Goal: Task Accomplishment & Management: Use online tool/utility

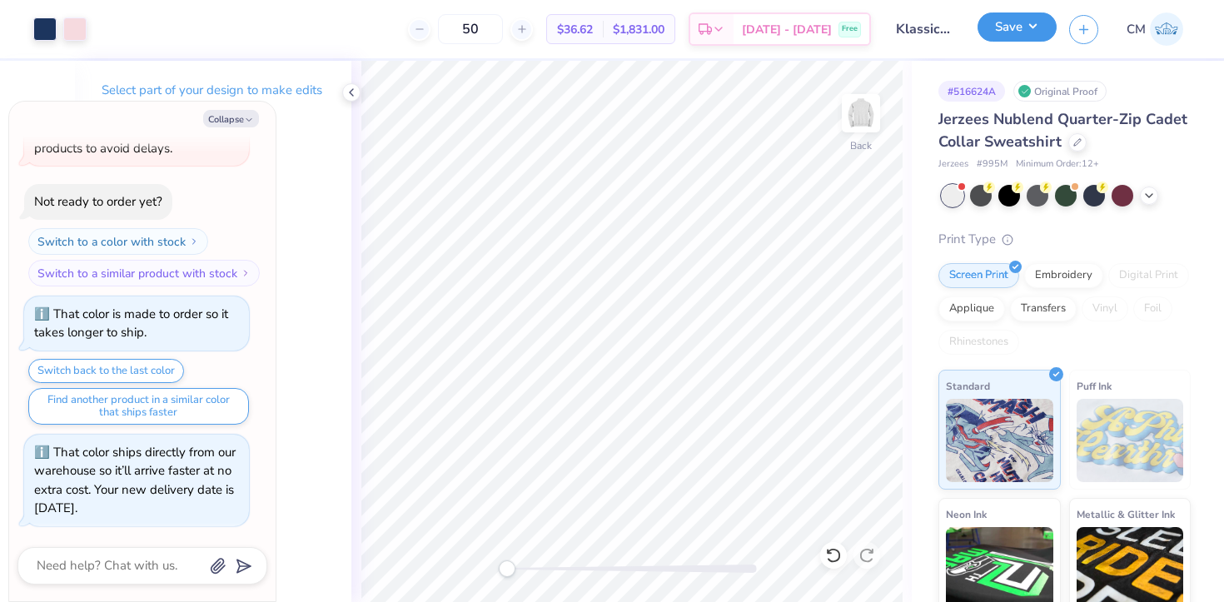
click at [1013, 30] on button "Save" at bounding box center [1016, 26] width 79 height 29
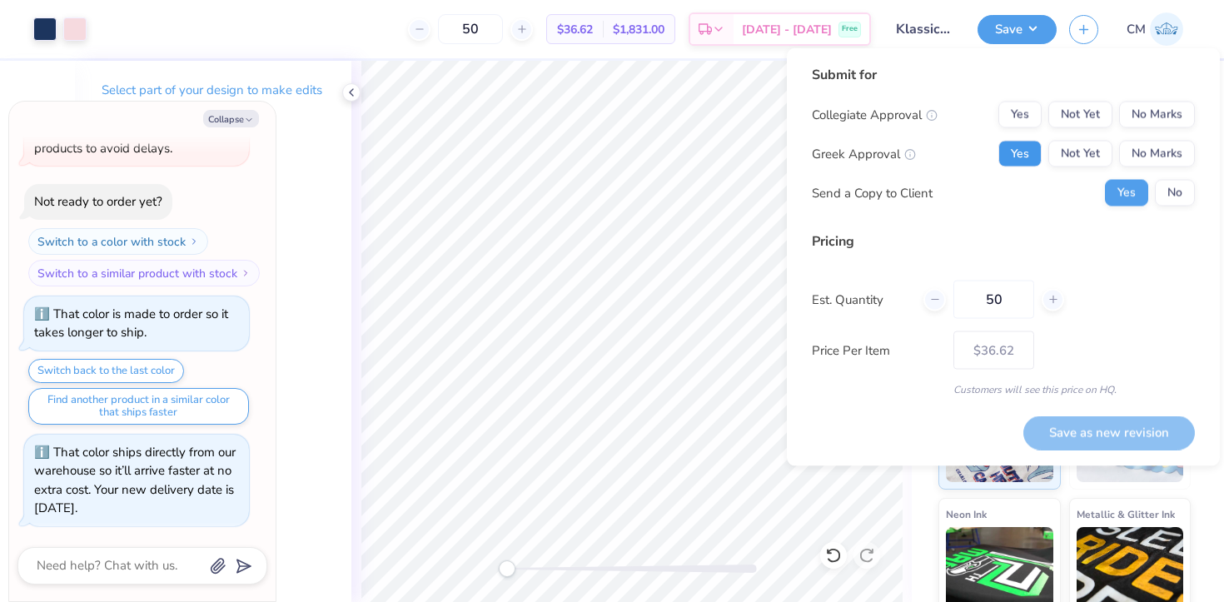
click at [1034, 153] on button "Yes" at bounding box center [1019, 154] width 43 height 27
click at [1140, 117] on button "No Marks" at bounding box center [1157, 115] width 76 height 27
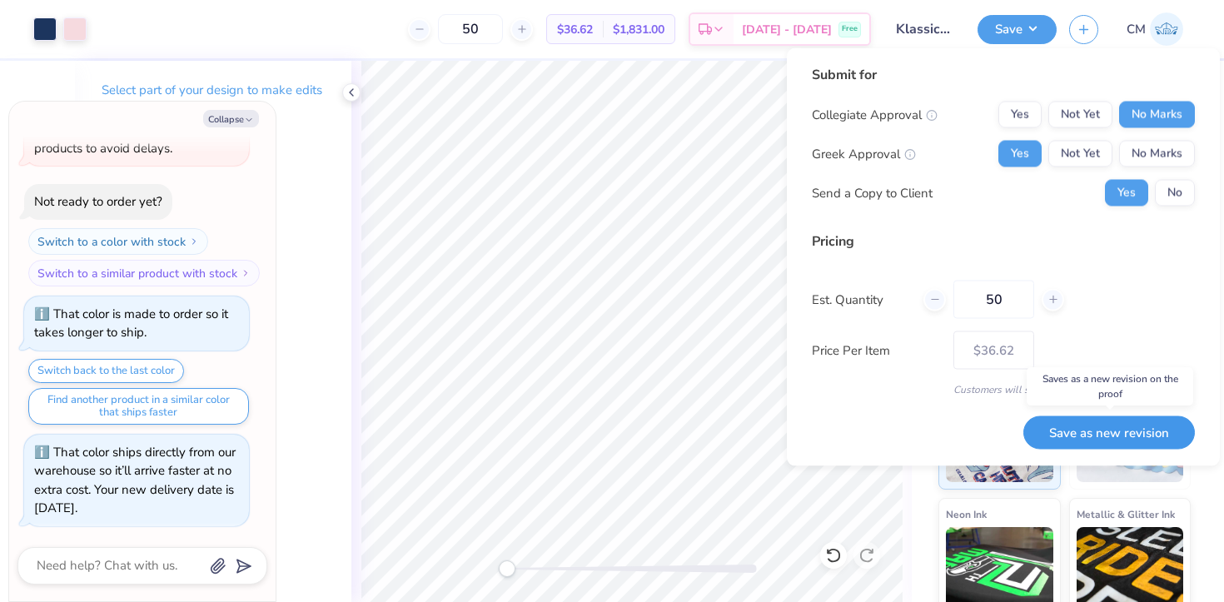
click at [1075, 433] on button "Save as new revision" at bounding box center [1108, 432] width 171 height 34
type textarea "x"
type input "– –"
type textarea "x"
type input "$36.62"
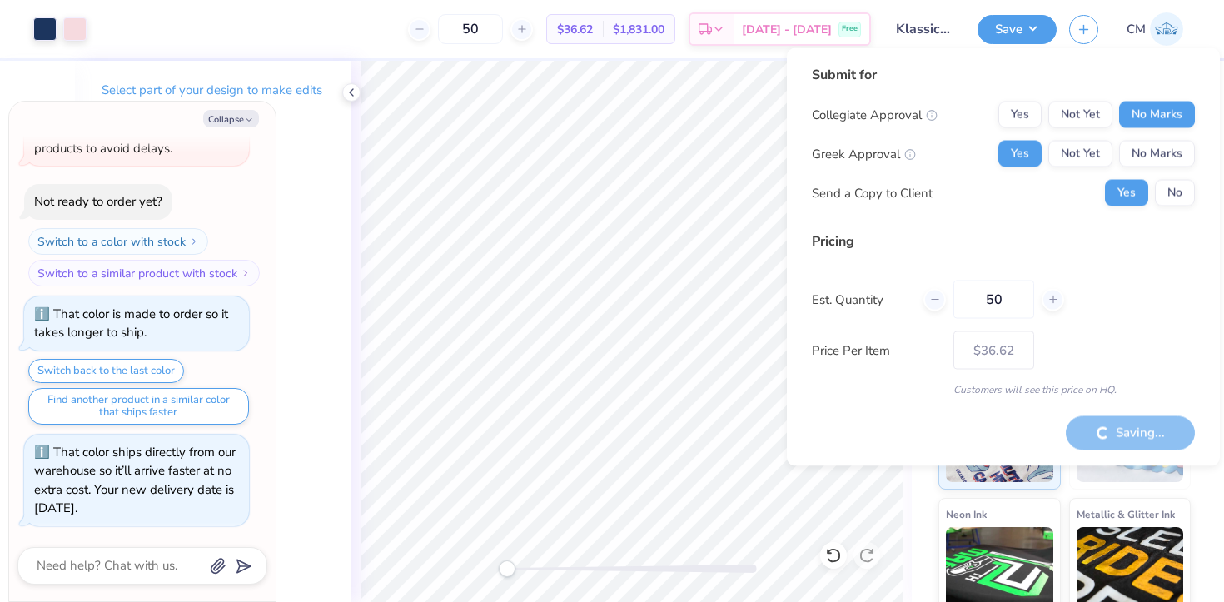
type textarea "x"
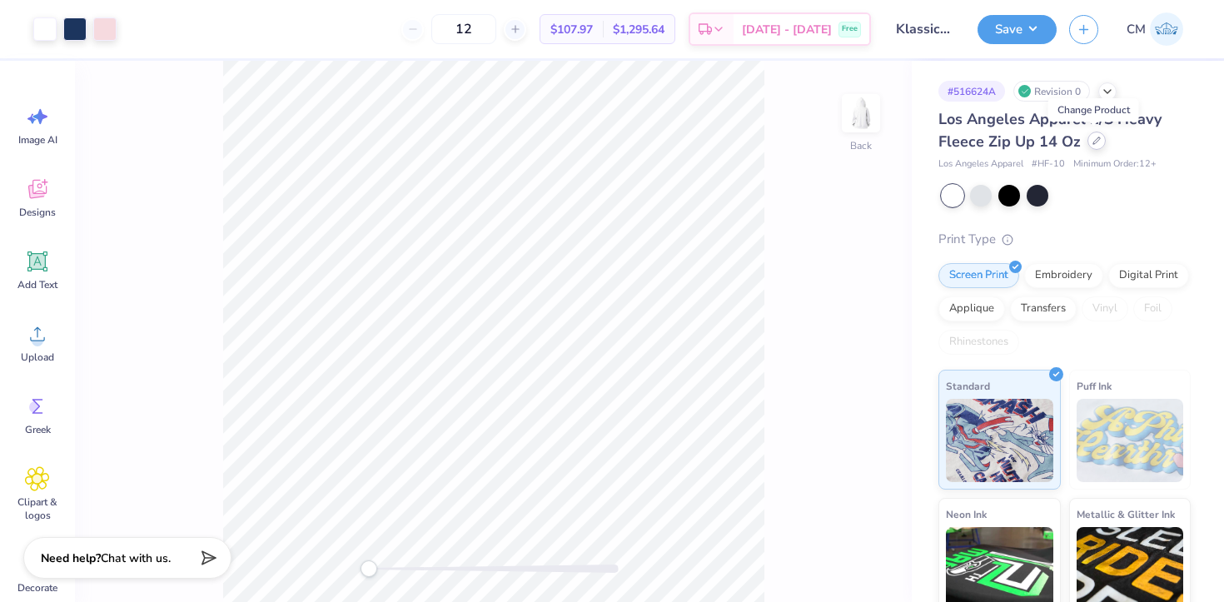
click at [1096, 140] on icon at bounding box center [1096, 141] width 8 height 8
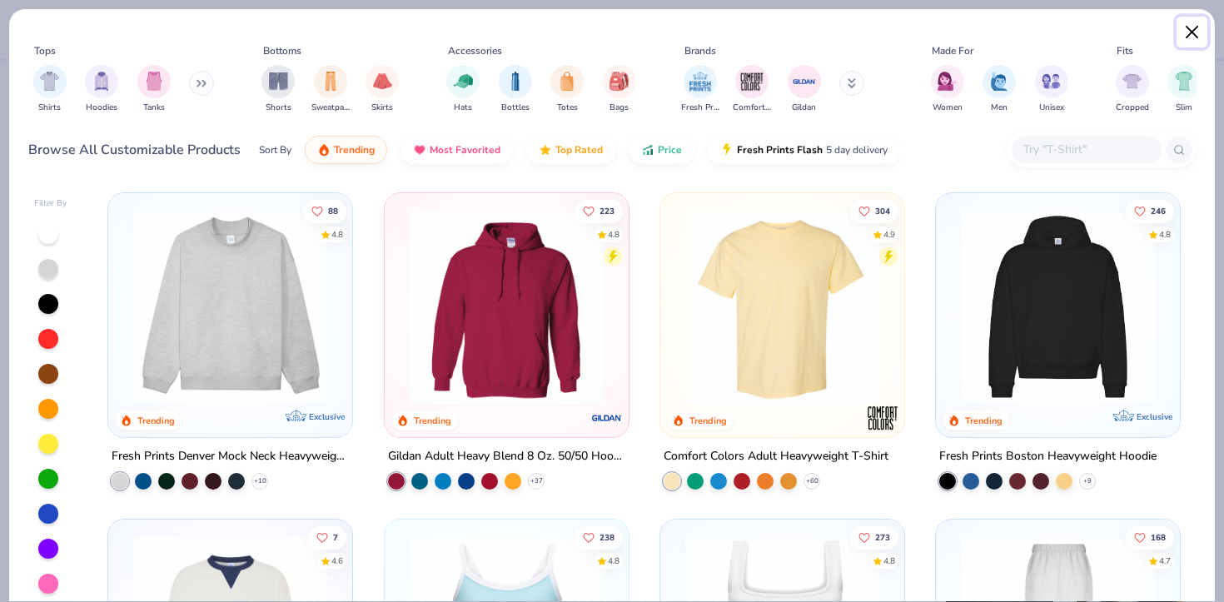
click at [1195, 31] on button "Close" at bounding box center [1192, 33] width 32 height 32
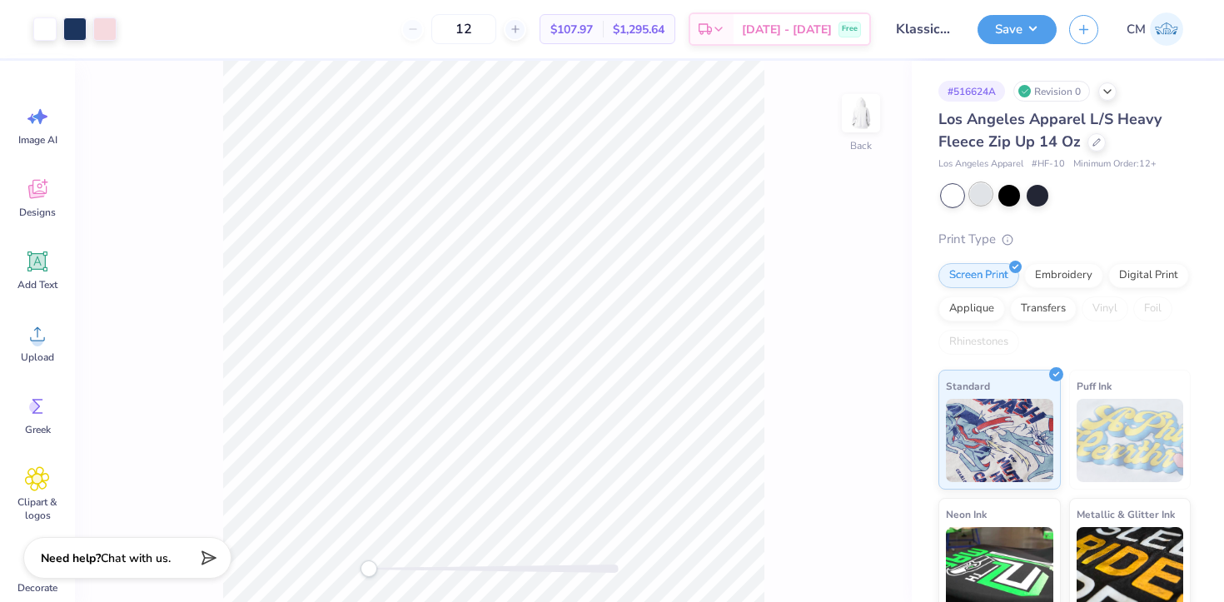
click at [979, 201] on div at bounding box center [981, 194] width 22 height 22
click at [521, 33] on icon at bounding box center [515, 29] width 12 height 12
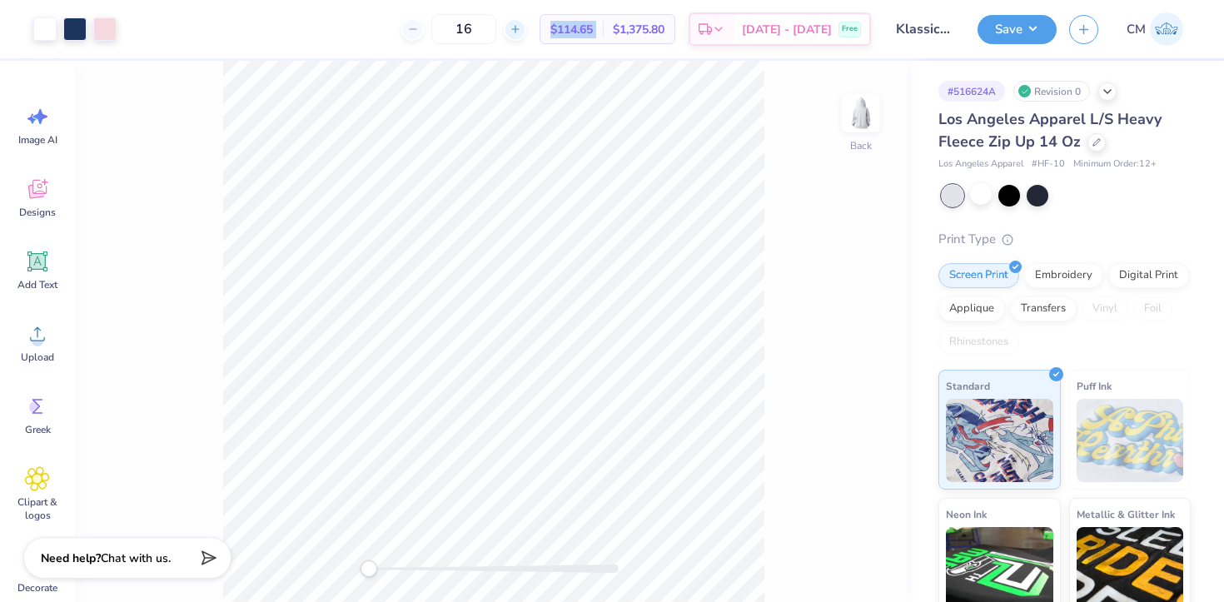
click at [521, 33] on icon at bounding box center [515, 29] width 12 height 12
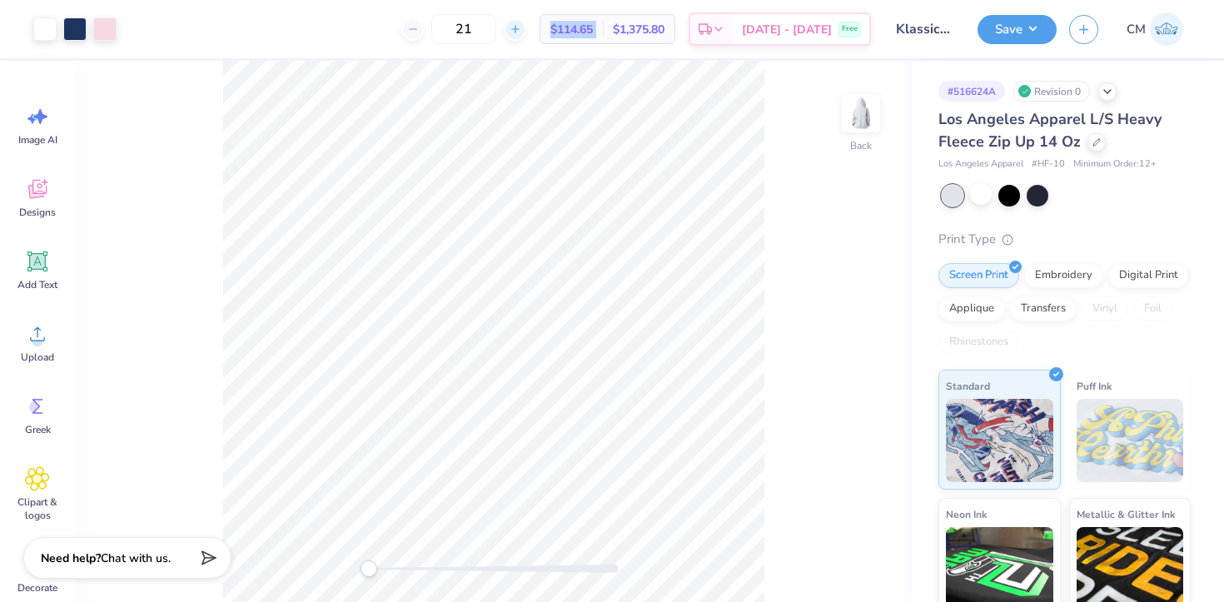
click at [521, 33] on icon at bounding box center [515, 29] width 12 height 12
click at [1097, 146] on div at bounding box center [1096, 141] width 18 height 18
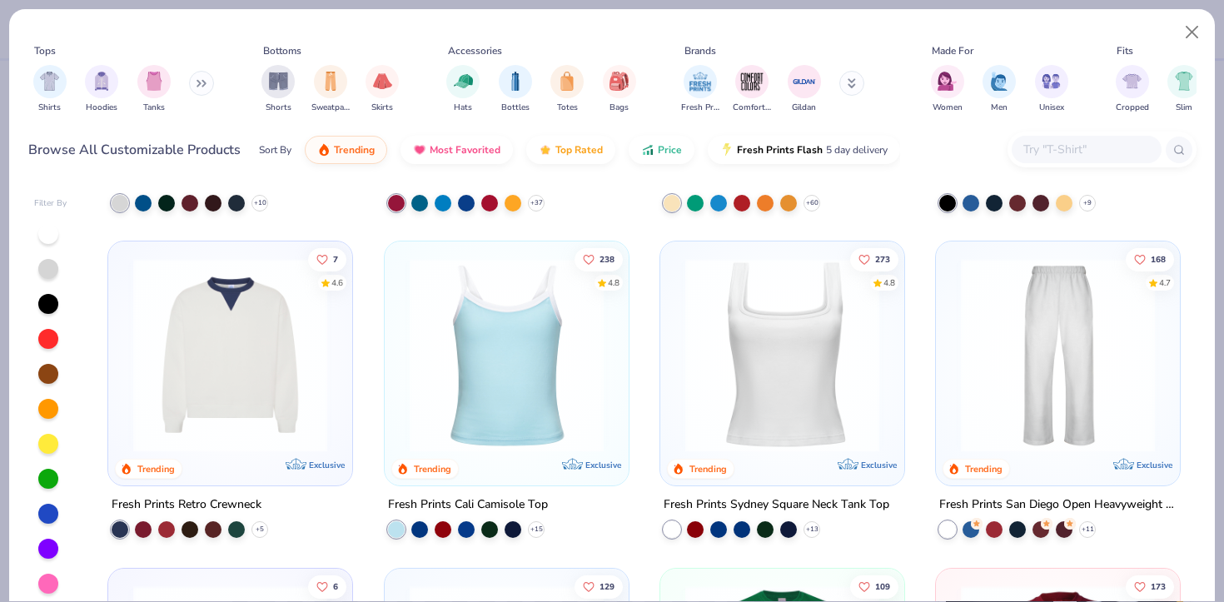
scroll to position [281, 0]
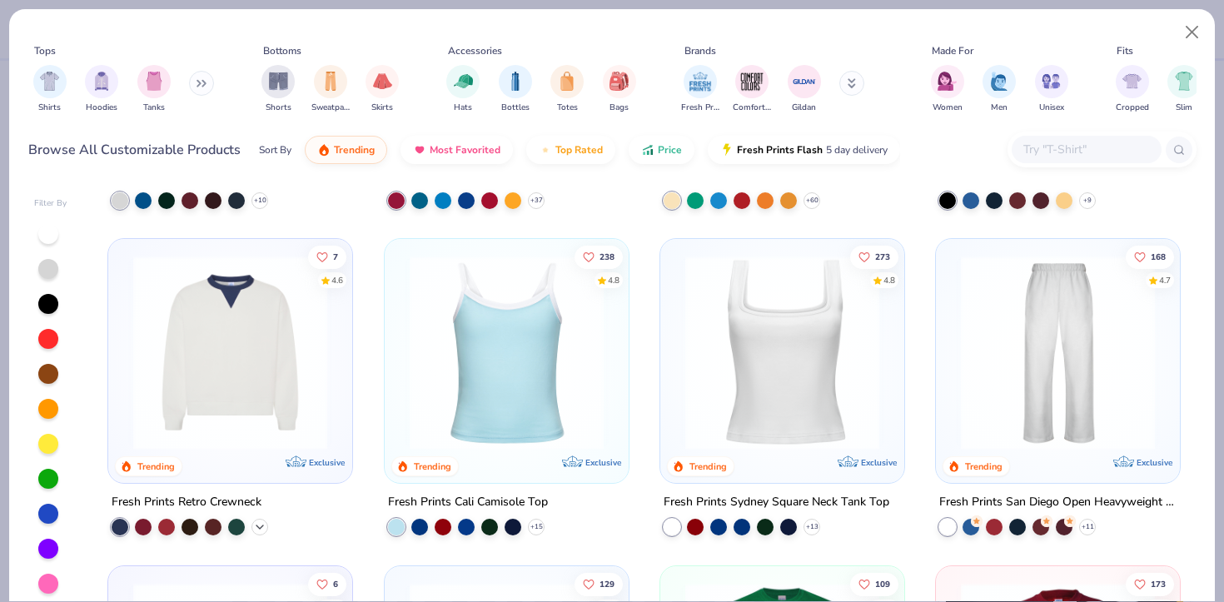
click at [261, 523] on icon at bounding box center [259, 526] width 13 height 13
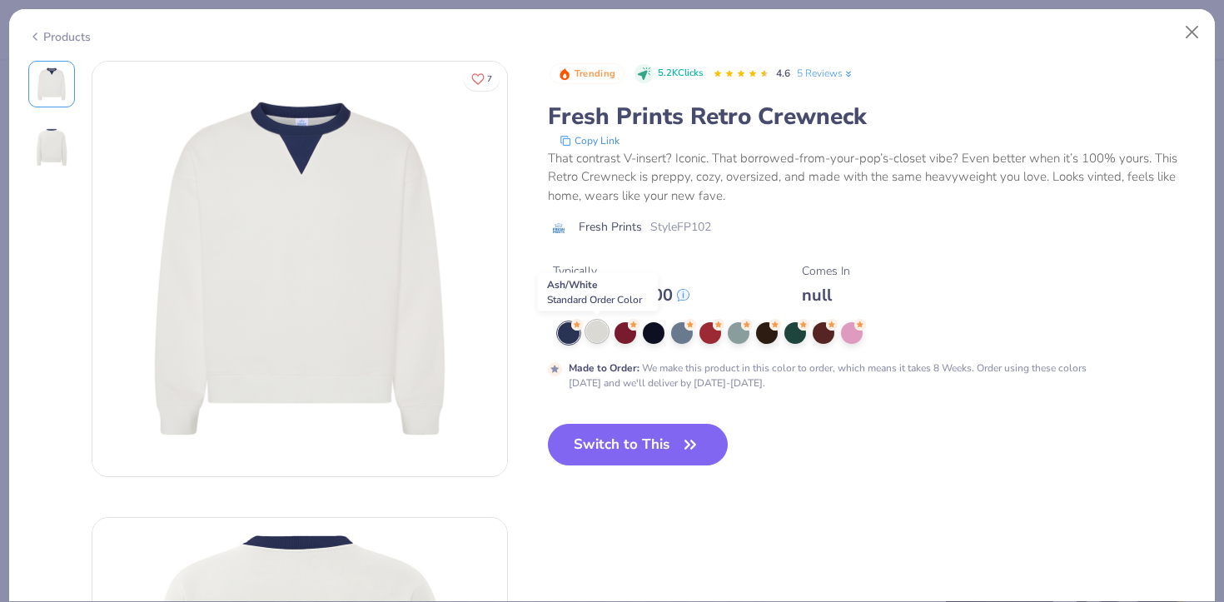
click at [596, 331] on div at bounding box center [597, 331] width 22 height 22
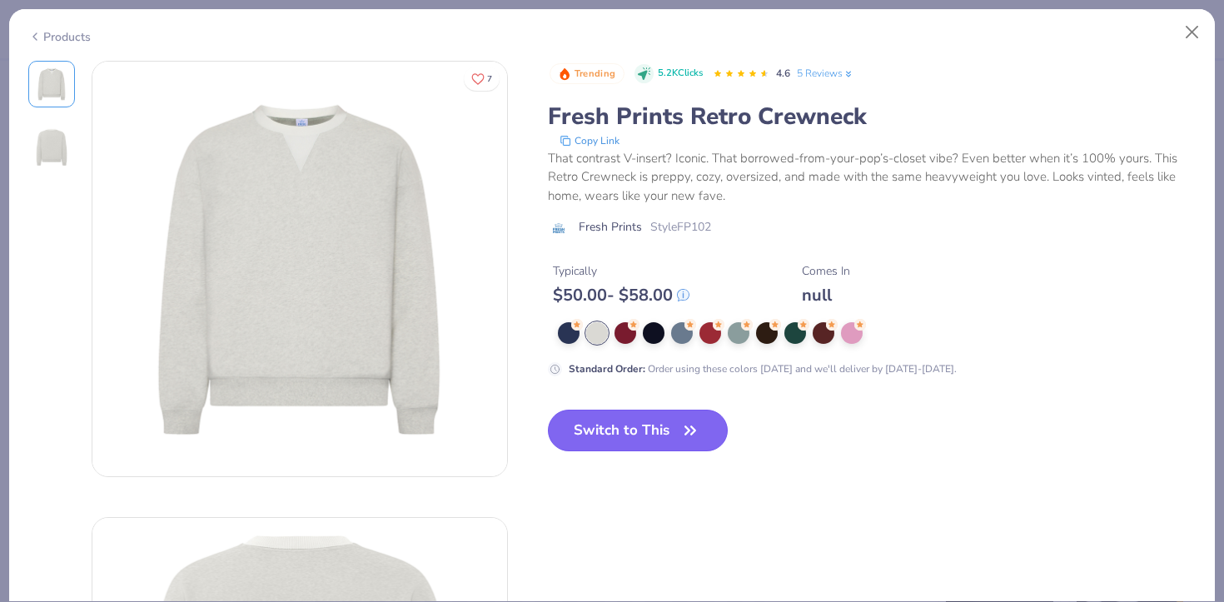
click at [609, 426] on button "Switch to This" at bounding box center [638, 431] width 181 height 42
type input "50"
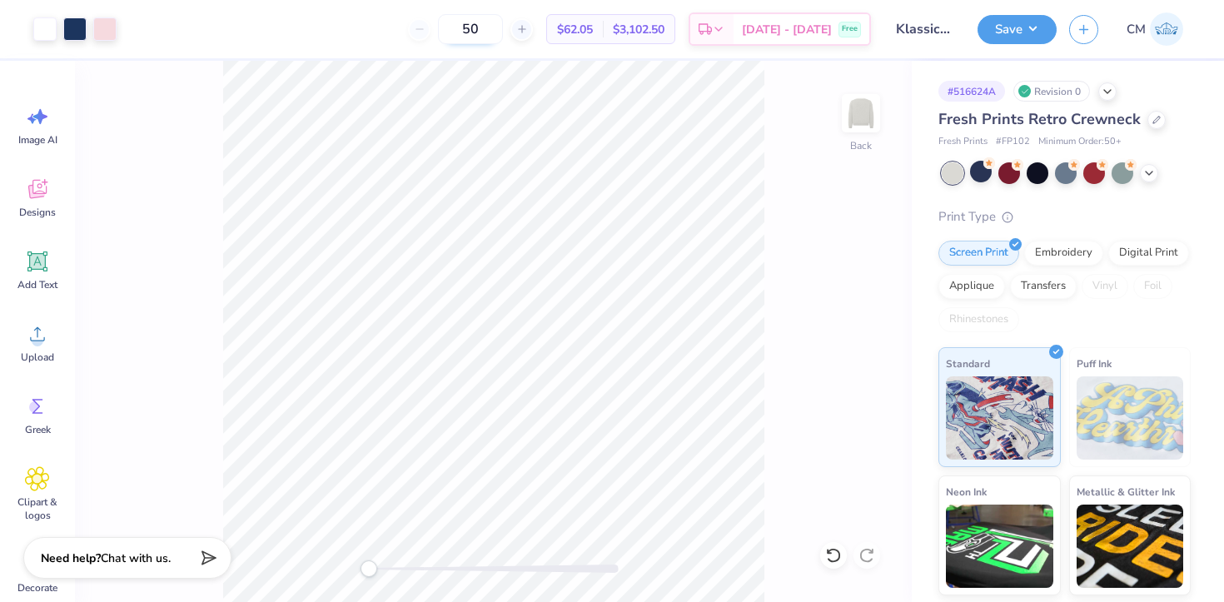
click at [495, 33] on input "50" at bounding box center [470, 29] width 65 height 30
type input "50"
click at [1152, 122] on icon at bounding box center [1156, 118] width 8 height 8
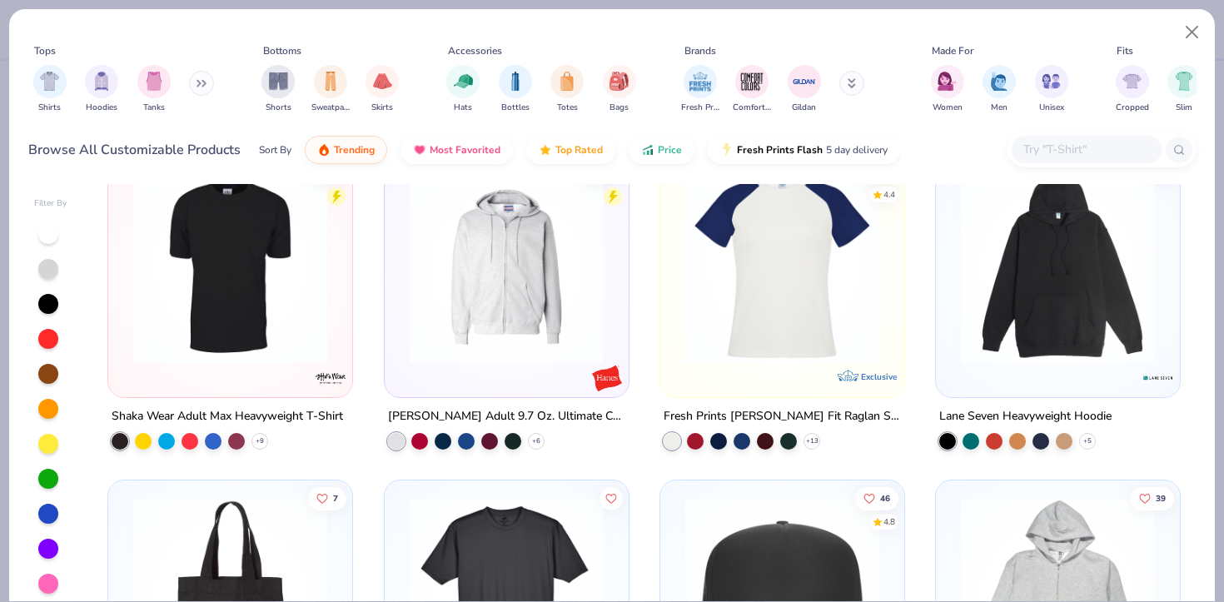
scroll to position [6901, 0]
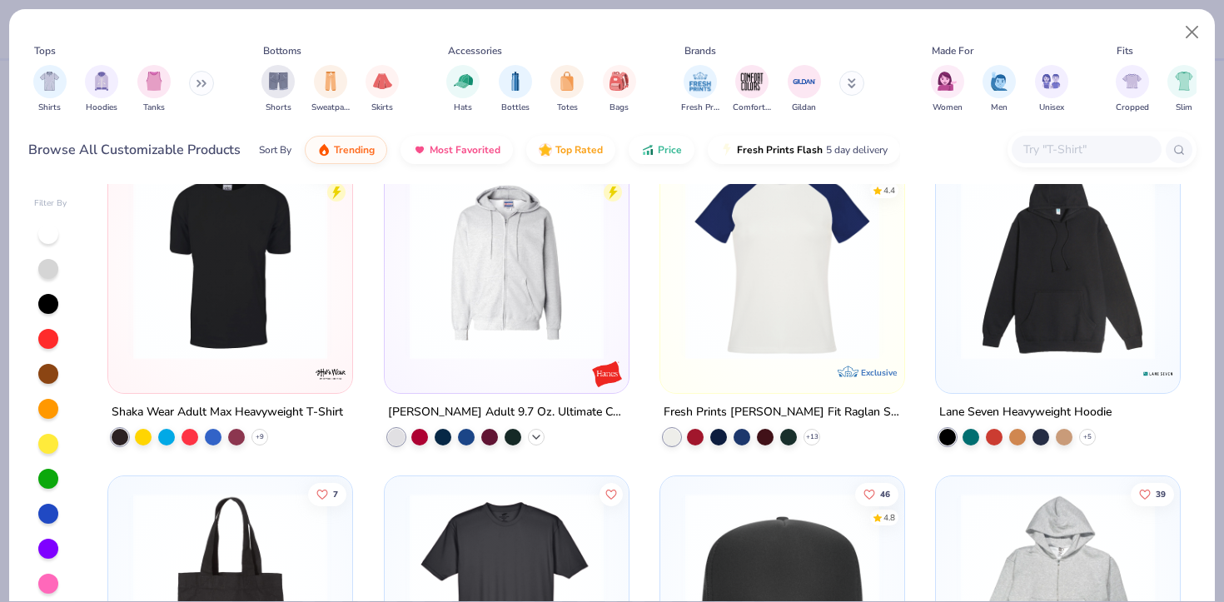
click at [533, 435] on icon at bounding box center [535, 436] width 13 height 13
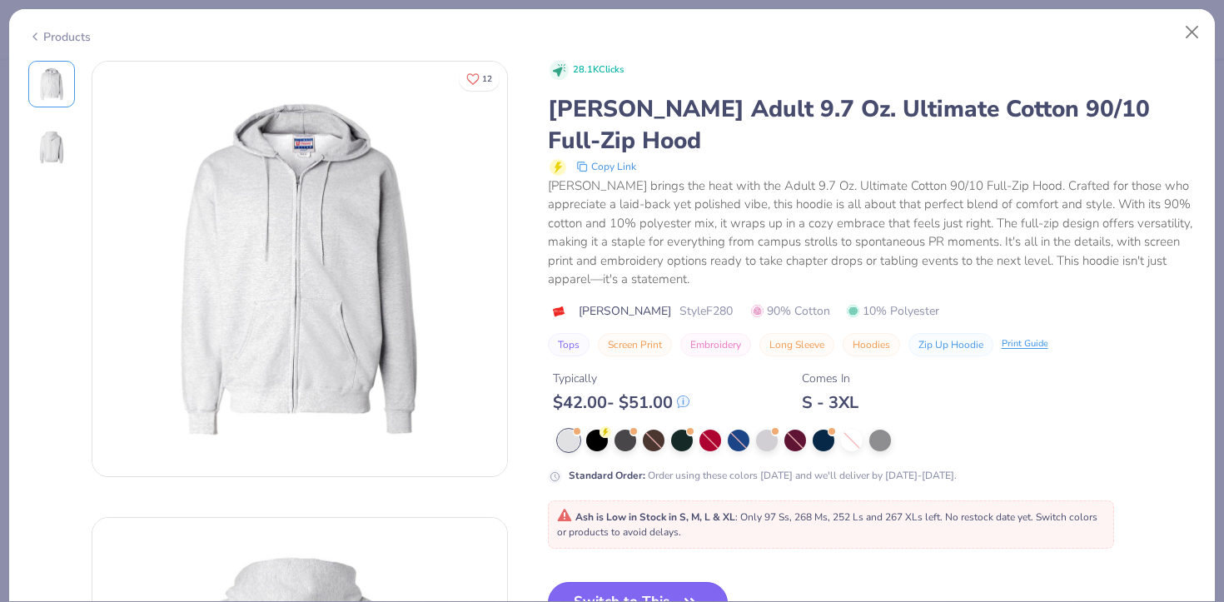
click at [608, 582] on button "Switch to This" at bounding box center [638, 603] width 181 height 42
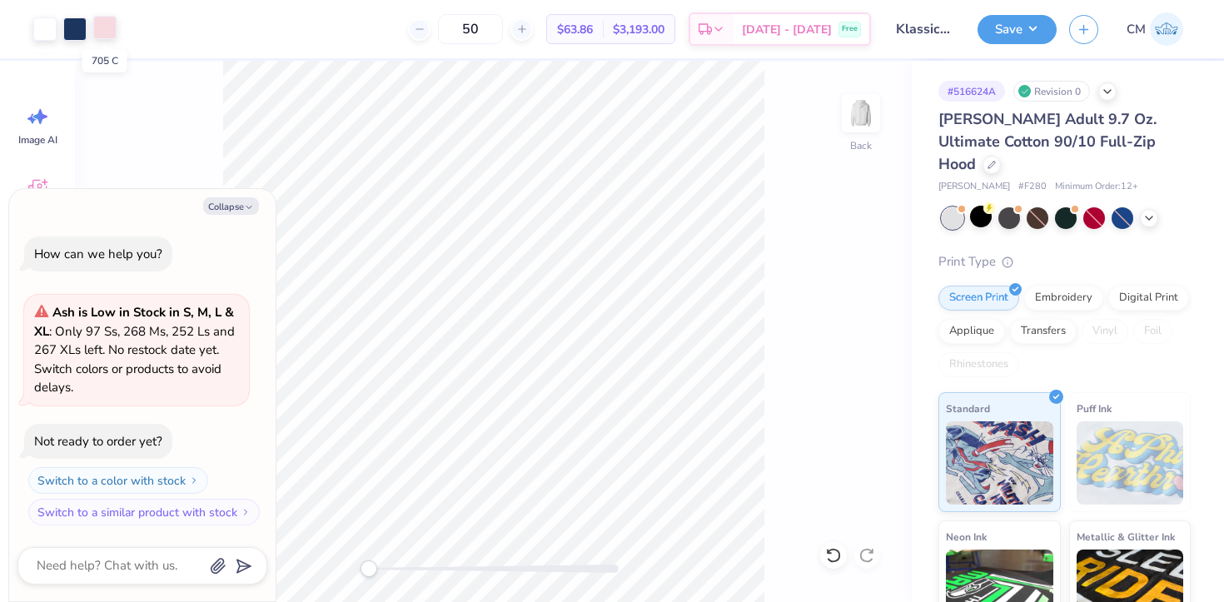
click at [109, 26] on div at bounding box center [104, 27] width 23 height 23
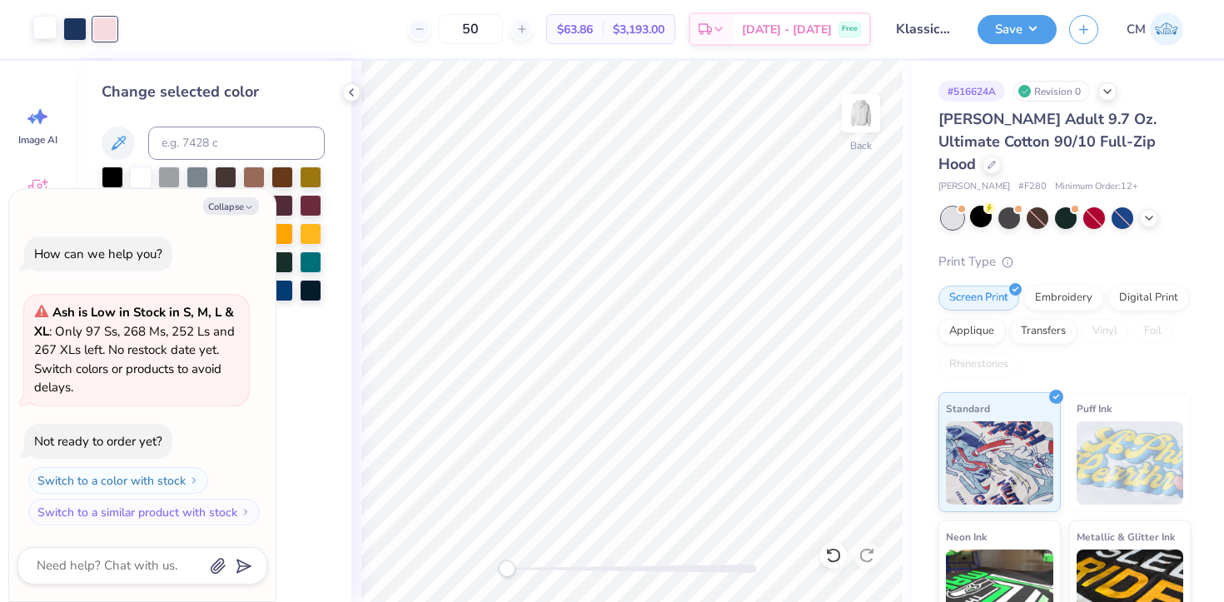
click at [47, 28] on div at bounding box center [44, 27] width 23 height 23
click at [226, 204] on button "Collapse" at bounding box center [231, 205] width 56 height 17
type textarea "x"
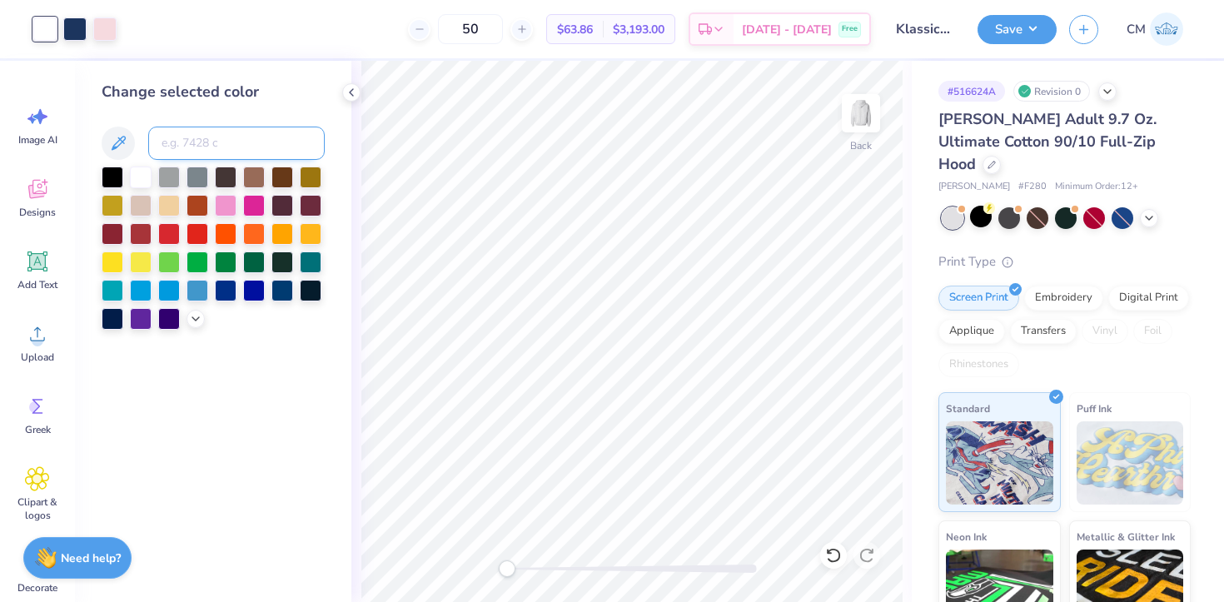
click at [195, 145] on input at bounding box center [236, 143] width 176 height 33
type input "534"
click at [491, 571] on div "Back" at bounding box center [631, 331] width 560 height 541
click at [425, 30] on icon at bounding box center [420, 29] width 12 height 12
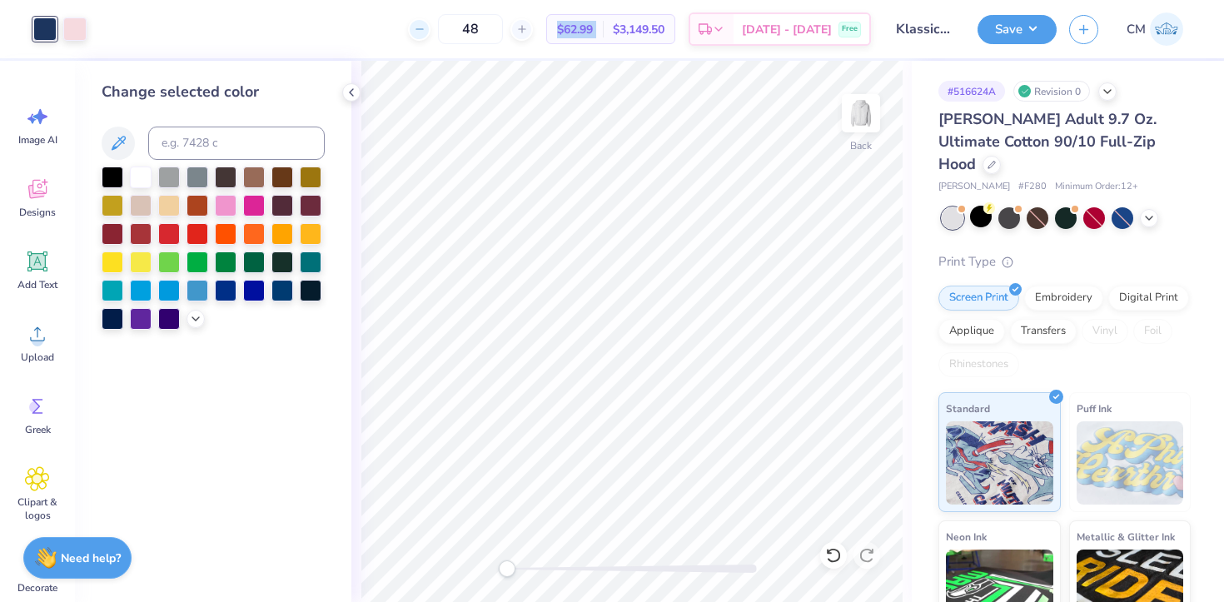
click at [425, 30] on icon at bounding box center [420, 29] width 12 height 12
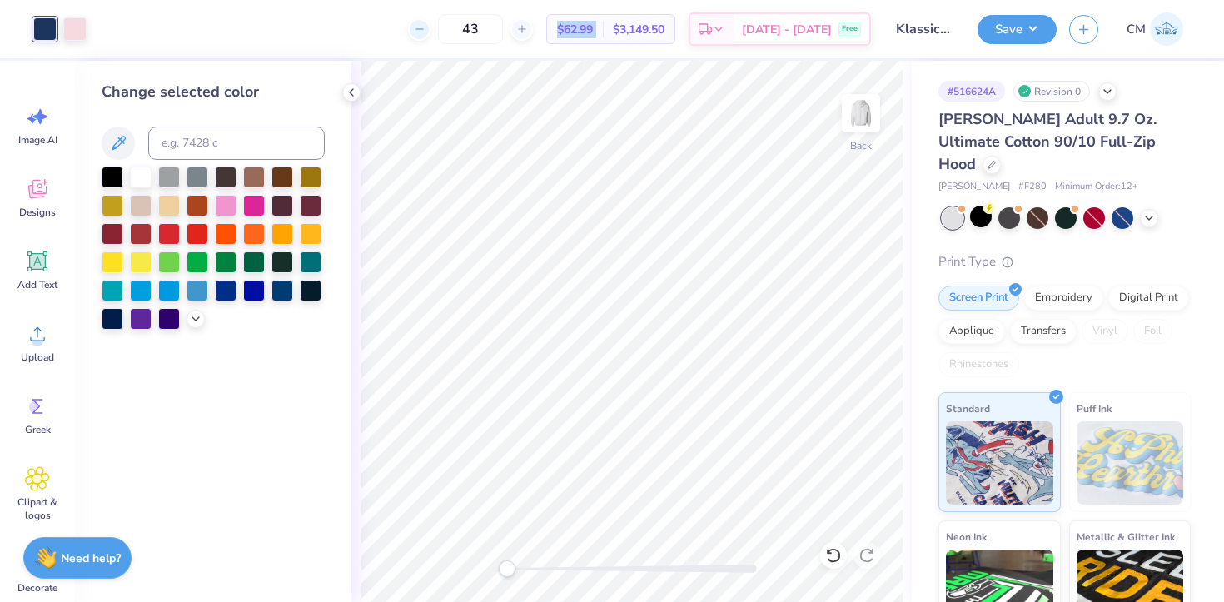
click at [425, 30] on icon at bounding box center [420, 29] width 12 height 12
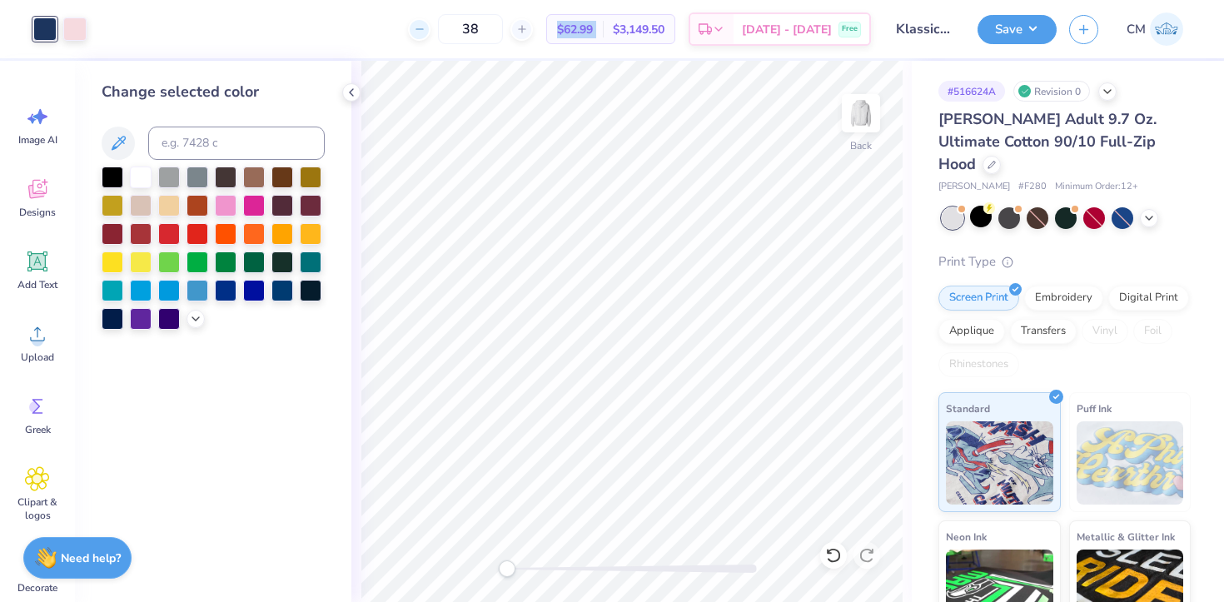
click at [425, 30] on icon at bounding box center [420, 29] width 12 height 12
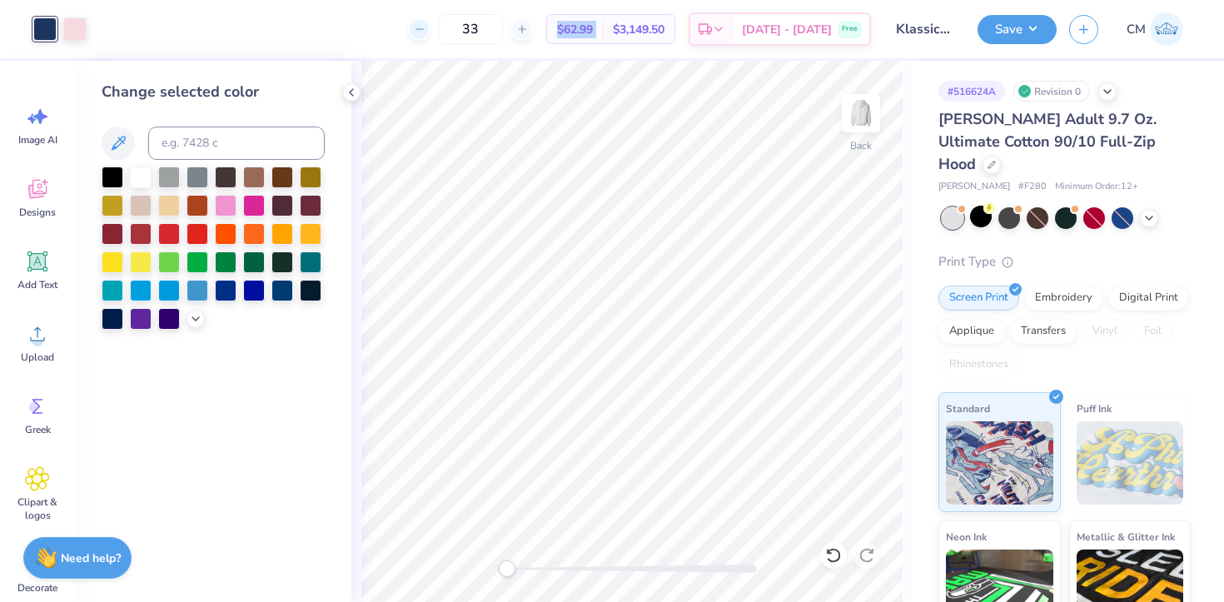
click at [425, 30] on icon at bounding box center [420, 29] width 12 height 12
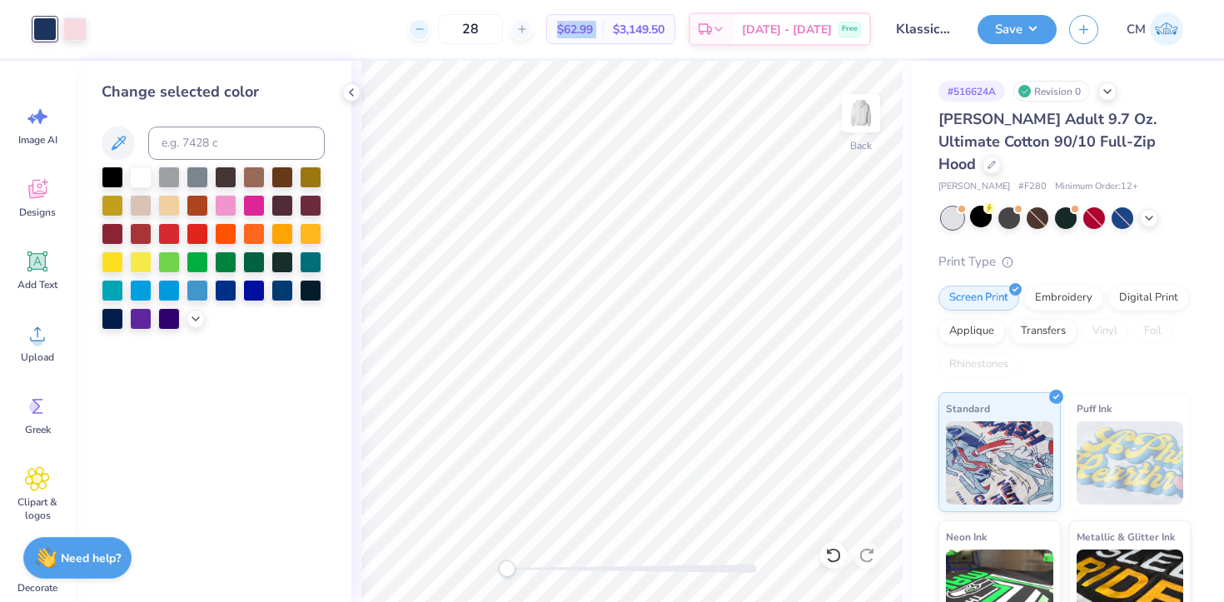
click at [425, 30] on icon at bounding box center [420, 29] width 12 height 12
type input "24"
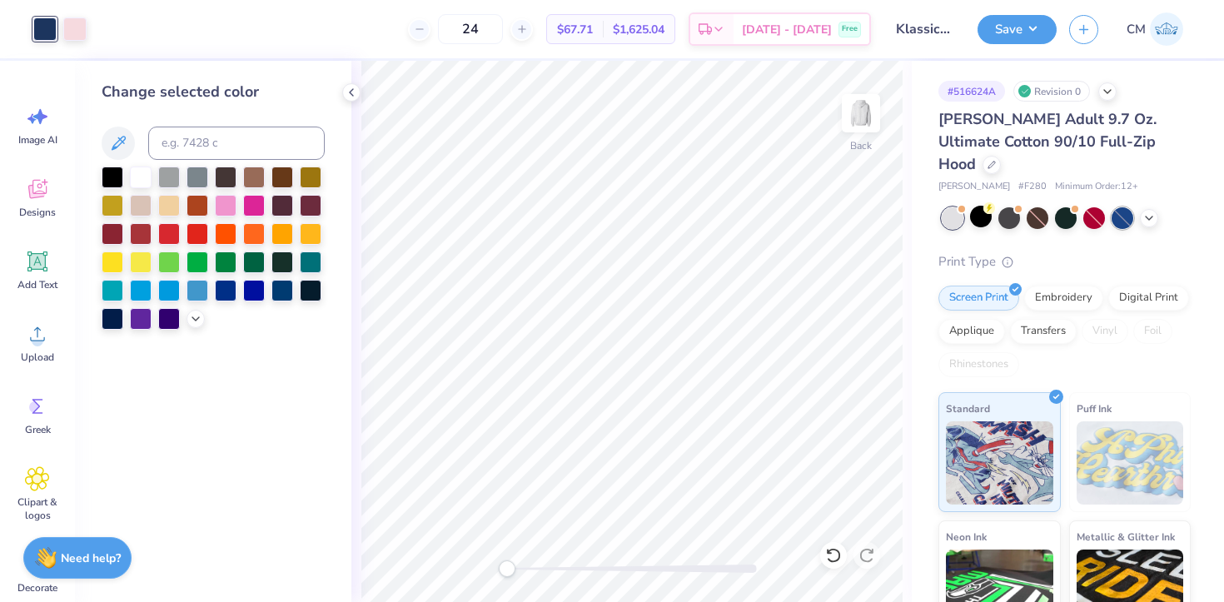
click at [1150, 211] on icon at bounding box center [1148, 217] width 13 height 13
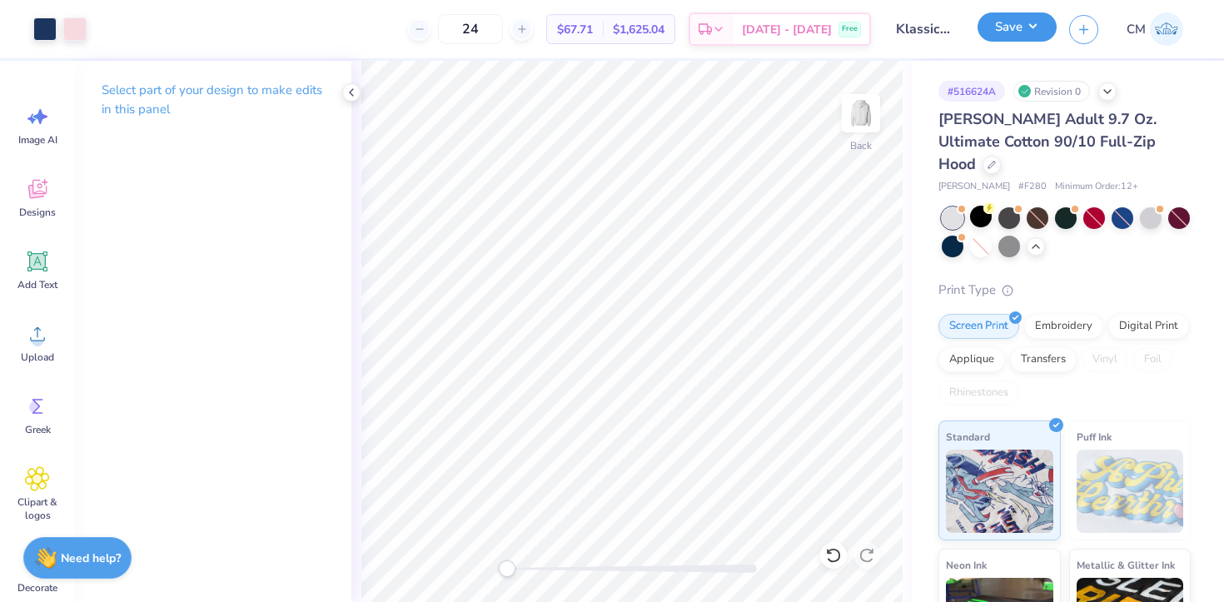
click at [1011, 24] on button "Save" at bounding box center [1016, 26] width 79 height 29
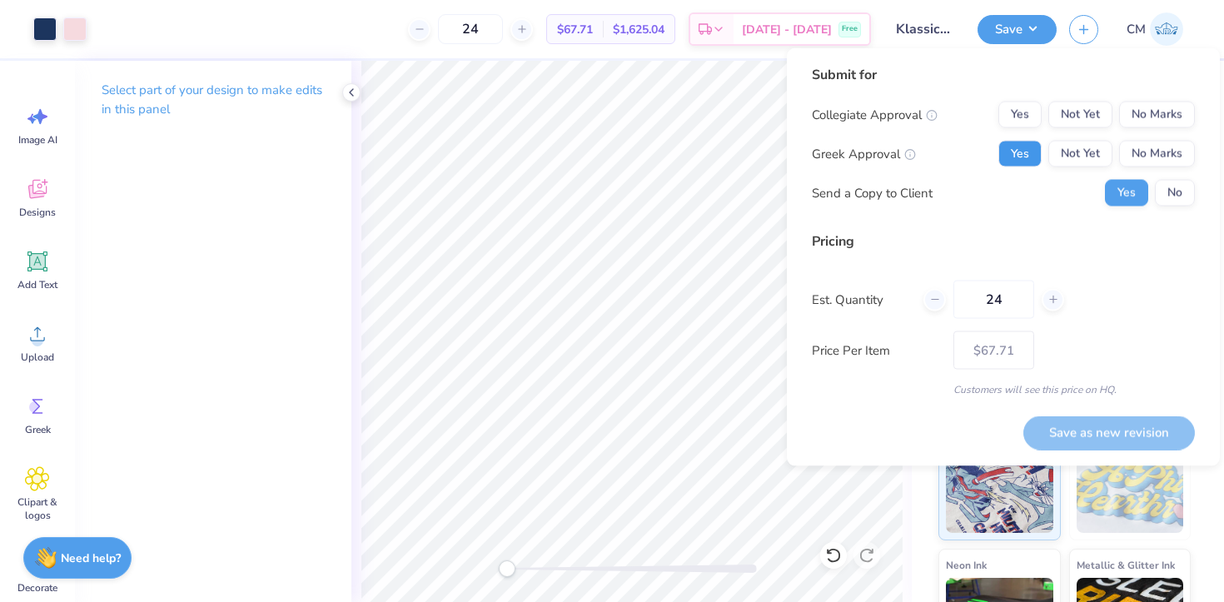
click at [1022, 157] on button "Yes" at bounding box center [1019, 154] width 43 height 27
click at [1137, 110] on button "No Marks" at bounding box center [1157, 115] width 76 height 27
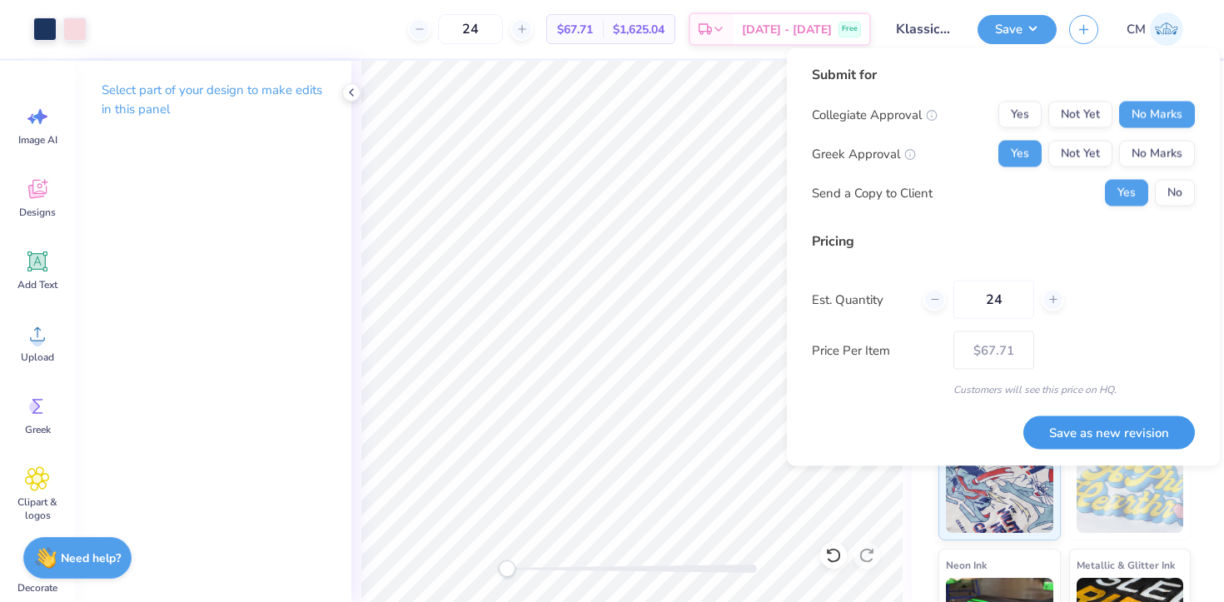
click at [1074, 433] on button "Save as new revision" at bounding box center [1108, 432] width 171 height 34
type input "$67.71"
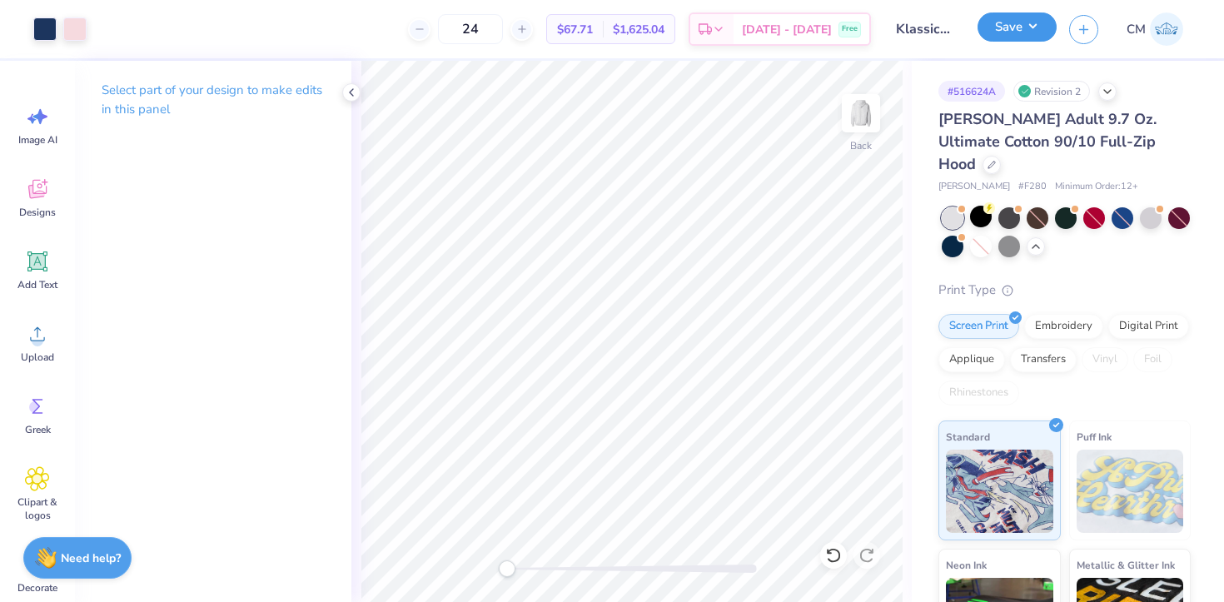
click at [1025, 24] on button "Save" at bounding box center [1016, 26] width 79 height 29
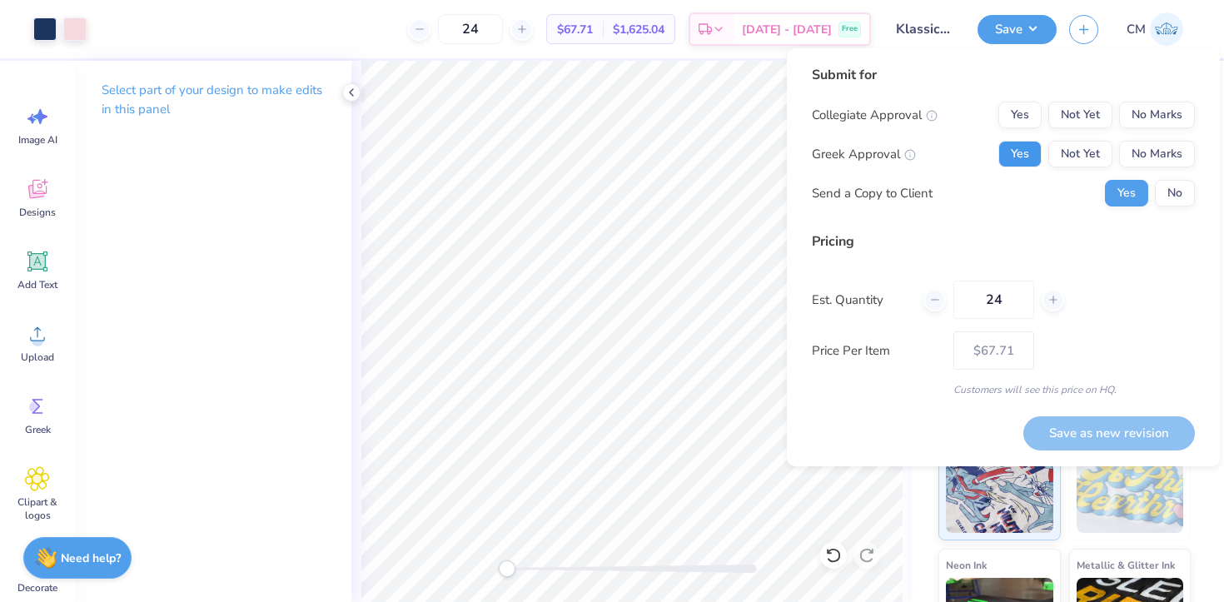
click at [1018, 158] on button "Yes" at bounding box center [1019, 154] width 43 height 27
click at [1140, 115] on button "No Marks" at bounding box center [1157, 115] width 76 height 27
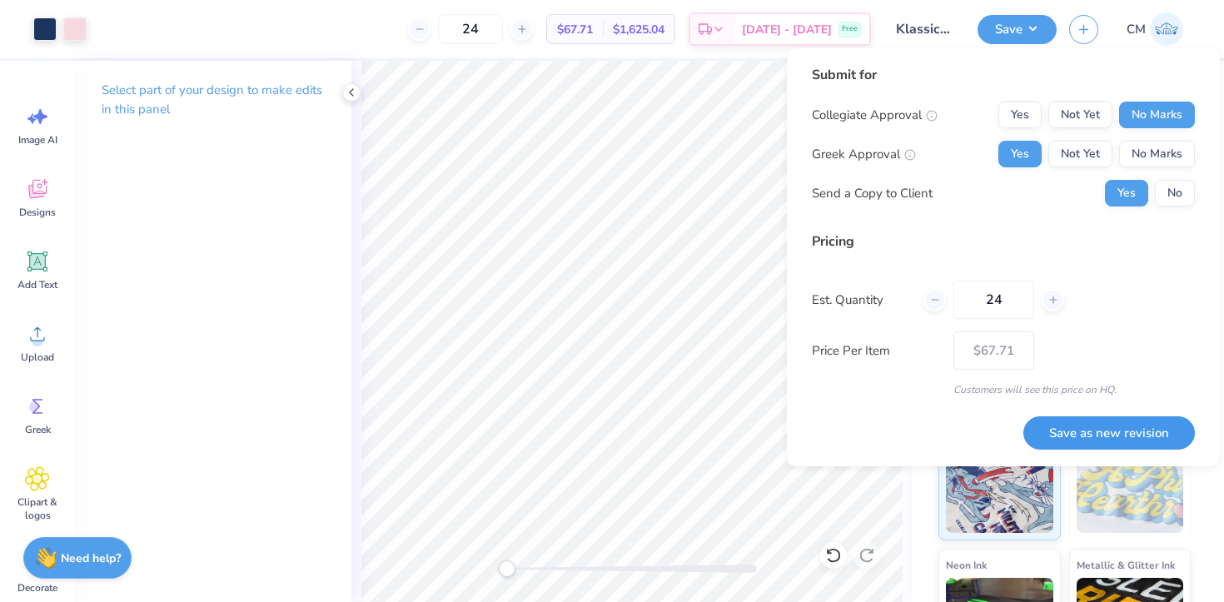
click at [1073, 430] on button "Save as new revision" at bounding box center [1108, 433] width 171 height 34
type input "$67.71"
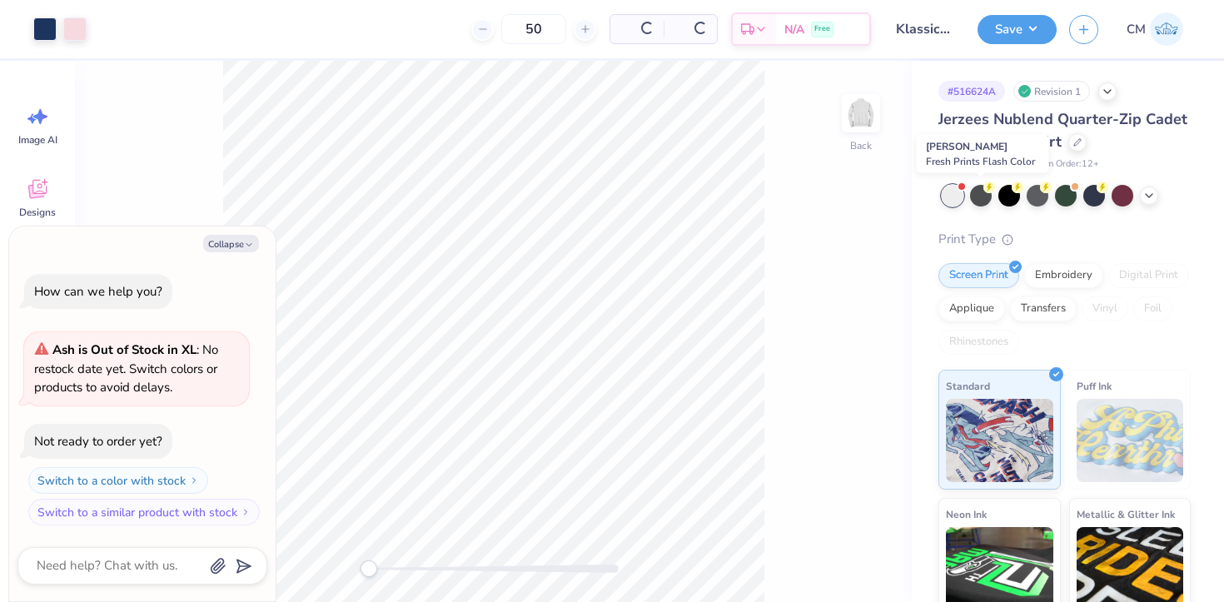
type textarea "x"
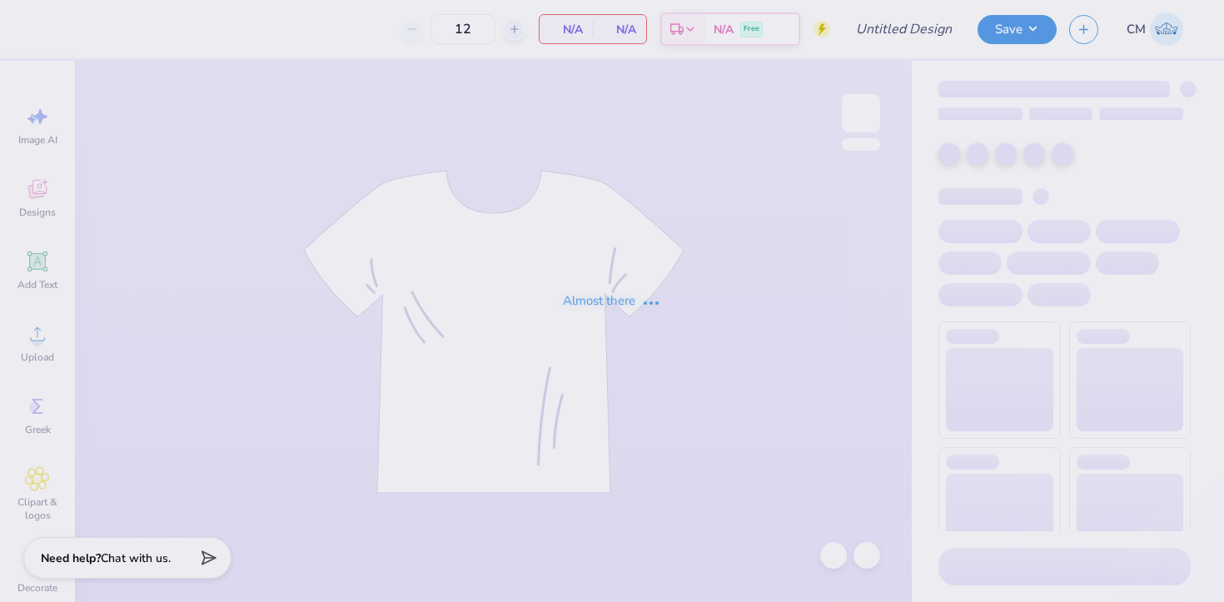
type input "Kappa B2S Tanks"
type input "50"
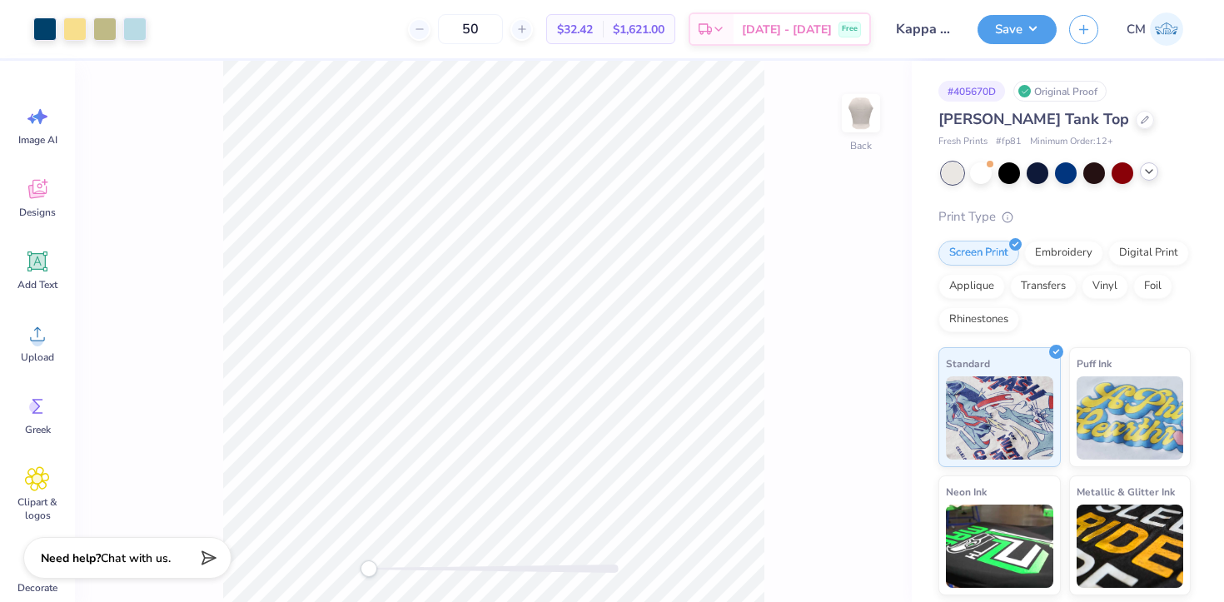
click at [1142, 173] on icon at bounding box center [1148, 171] width 13 height 13
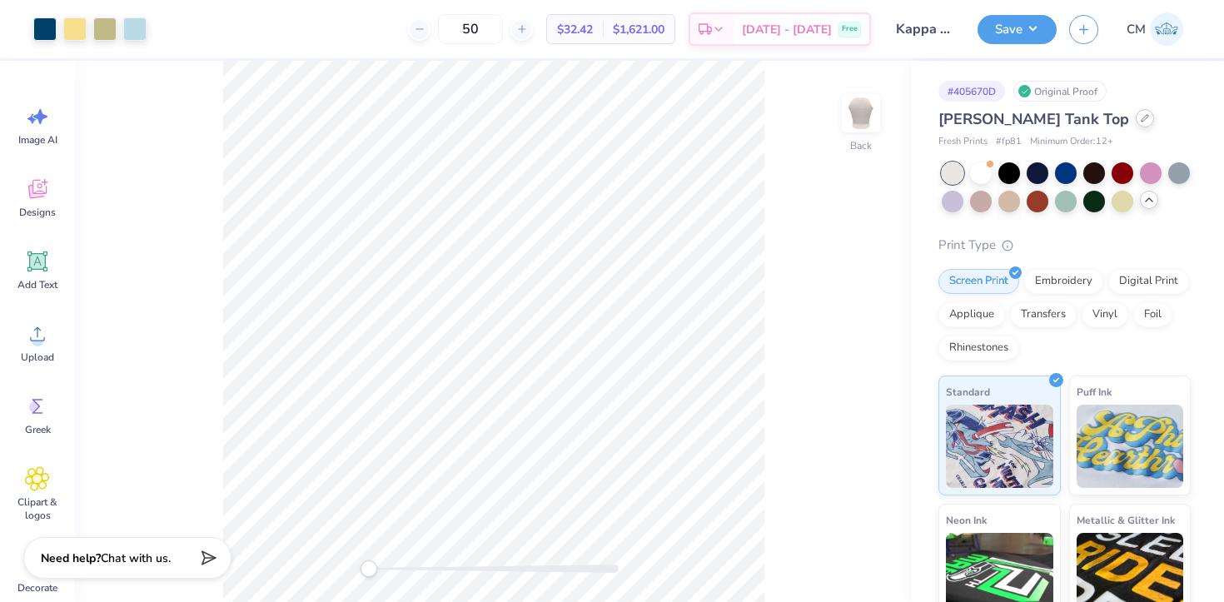
click at [1140, 119] on icon at bounding box center [1144, 118] width 8 height 8
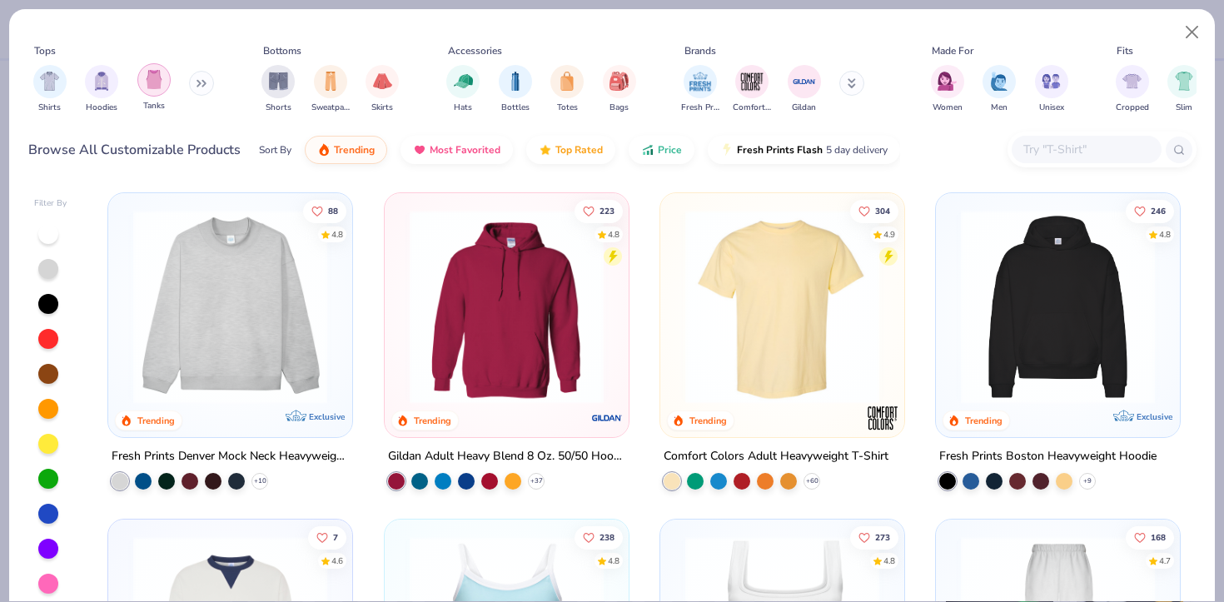
click at [156, 87] on img "filter for Tanks" at bounding box center [154, 79] width 18 height 19
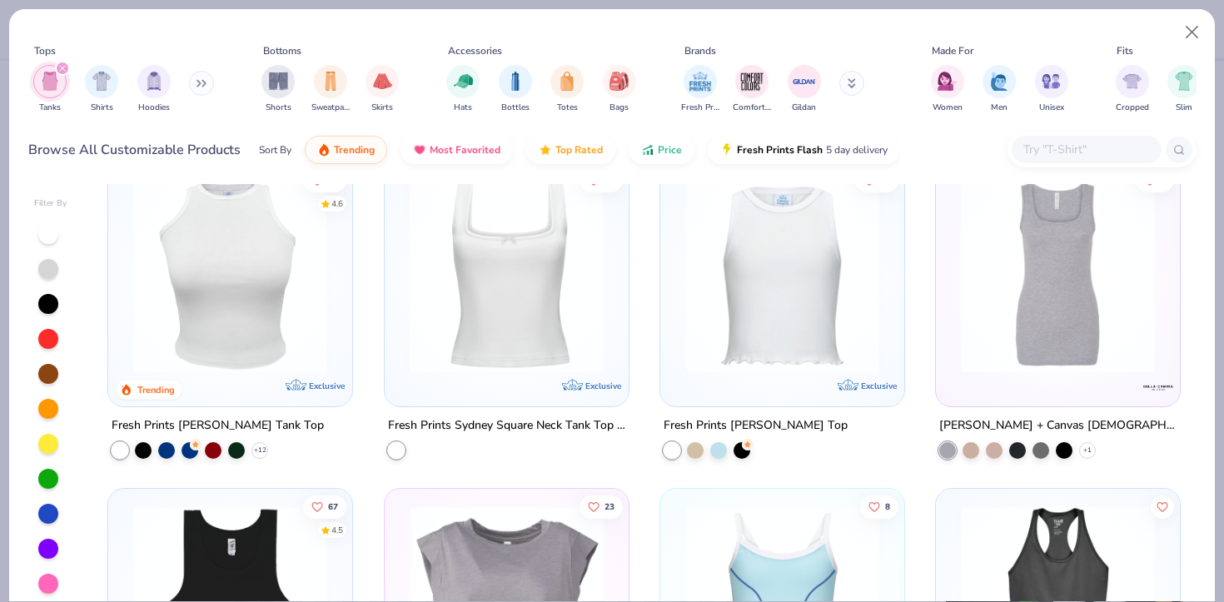
scroll to position [651, 0]
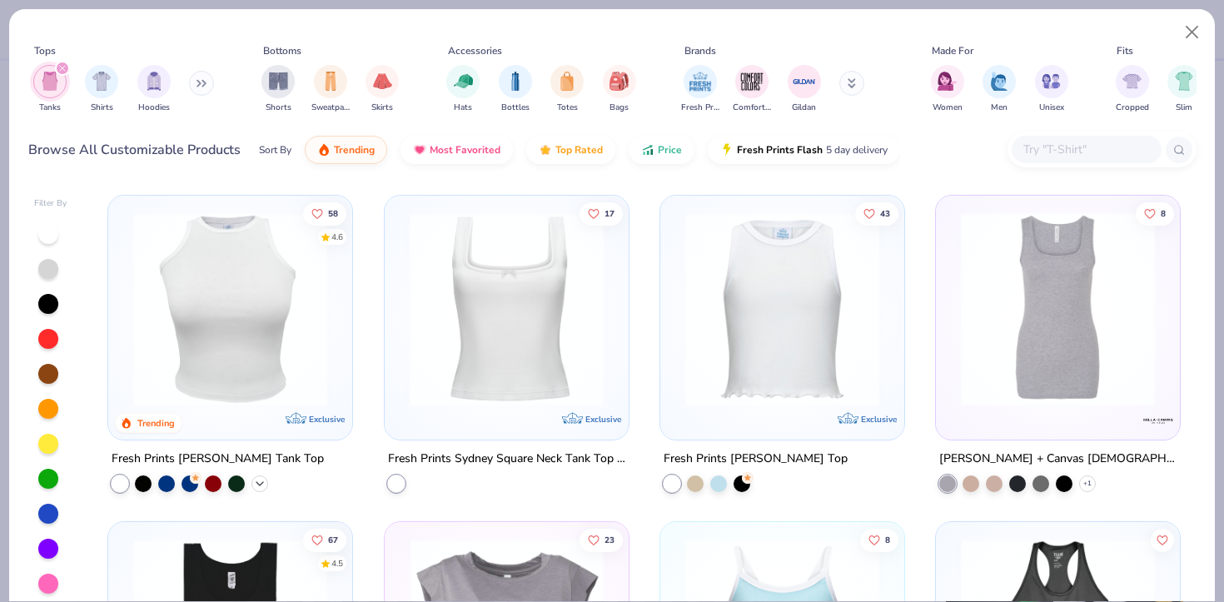
click at [259, 479] on icon at bounding box center [259, 483] width 13 height 13
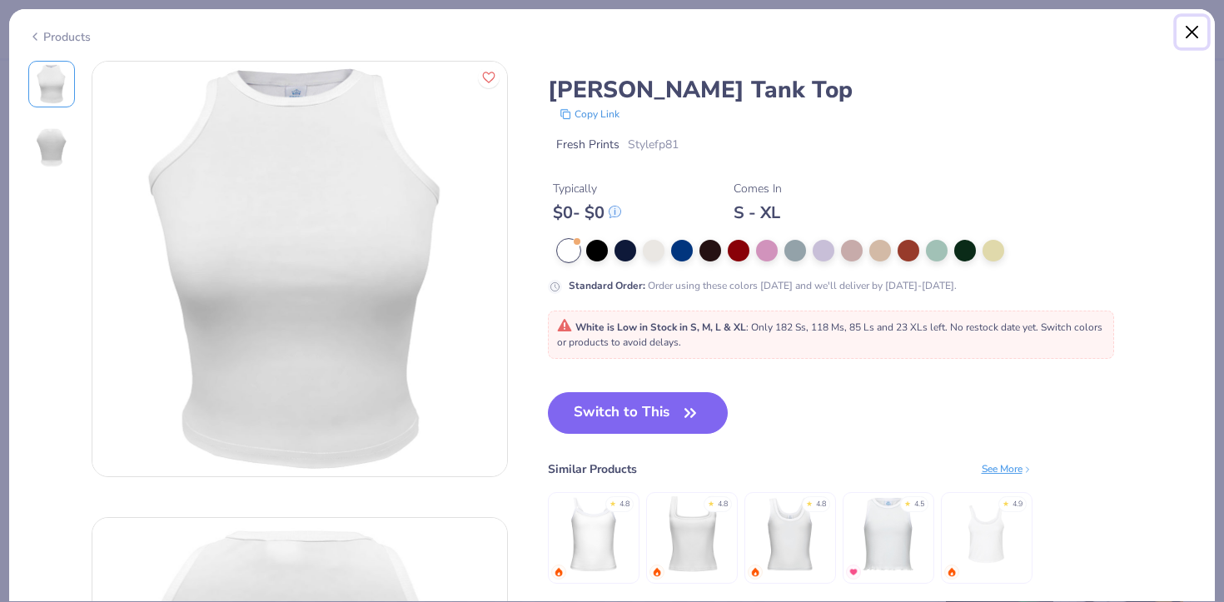
click at [1192, 31] on button "Close" at bounding box center [1192, 33] width 32 height 32
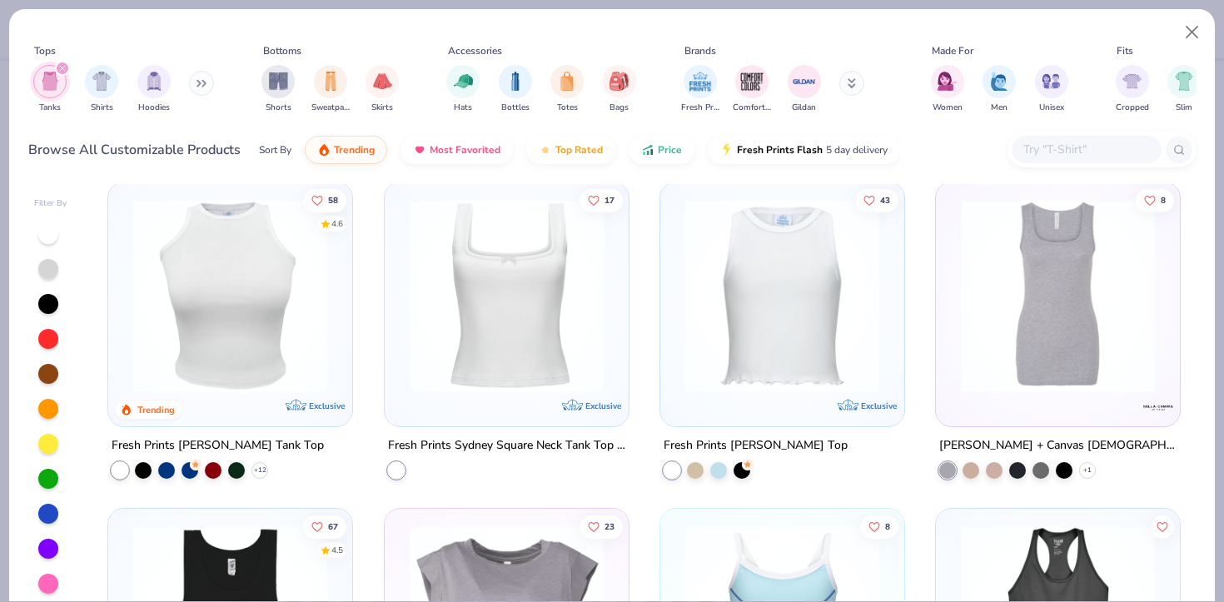
scroll to position [666, 0]
click at [194, 465] on div at bounding box center [189, 467] width 17 height 17
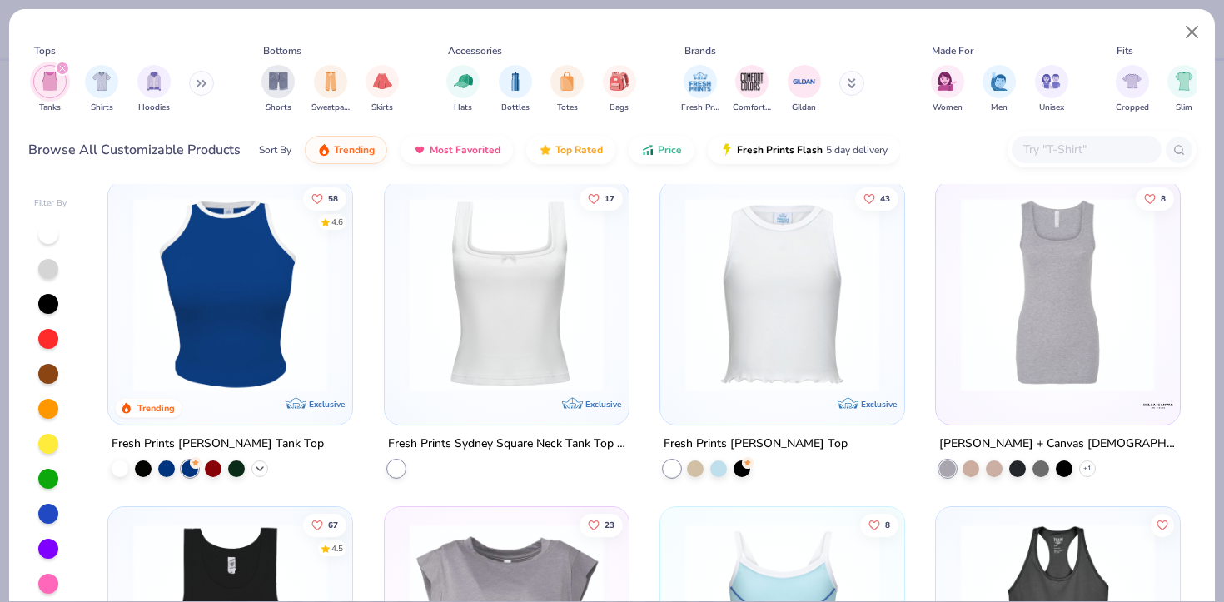
click at [258, 462] on icon at bounding box center [259, 468] width 13 height 13
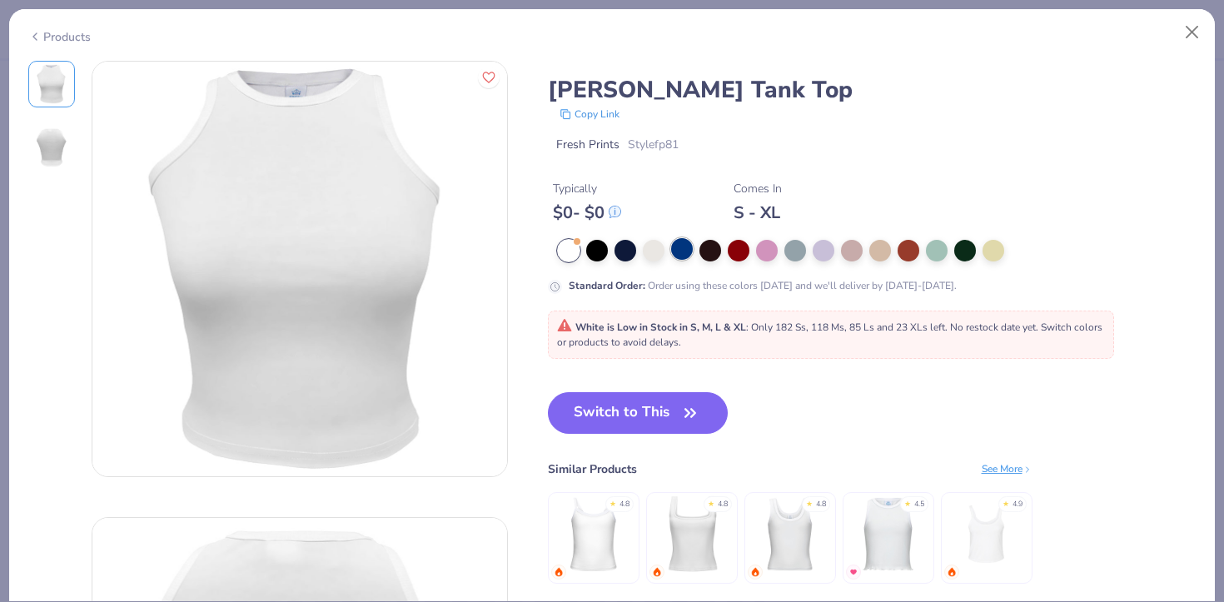
click at [679, 253] on div at bounding box center [682, 249] width 22 height 22
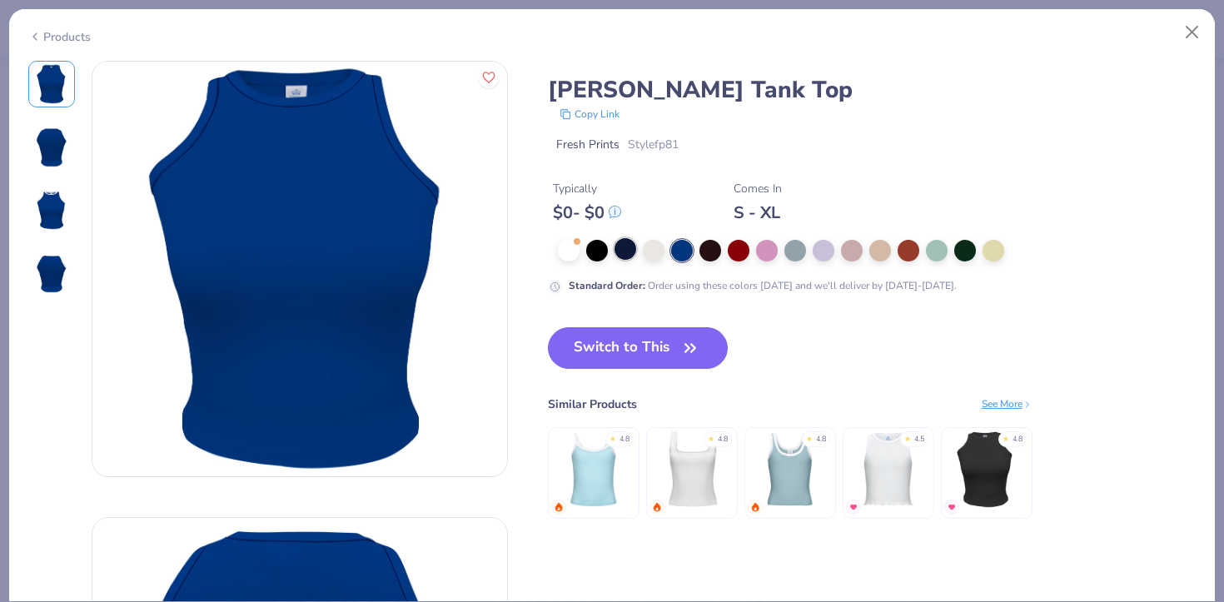
click at [624, 253] on div at bounding box center [625, 249] width 22 height 22
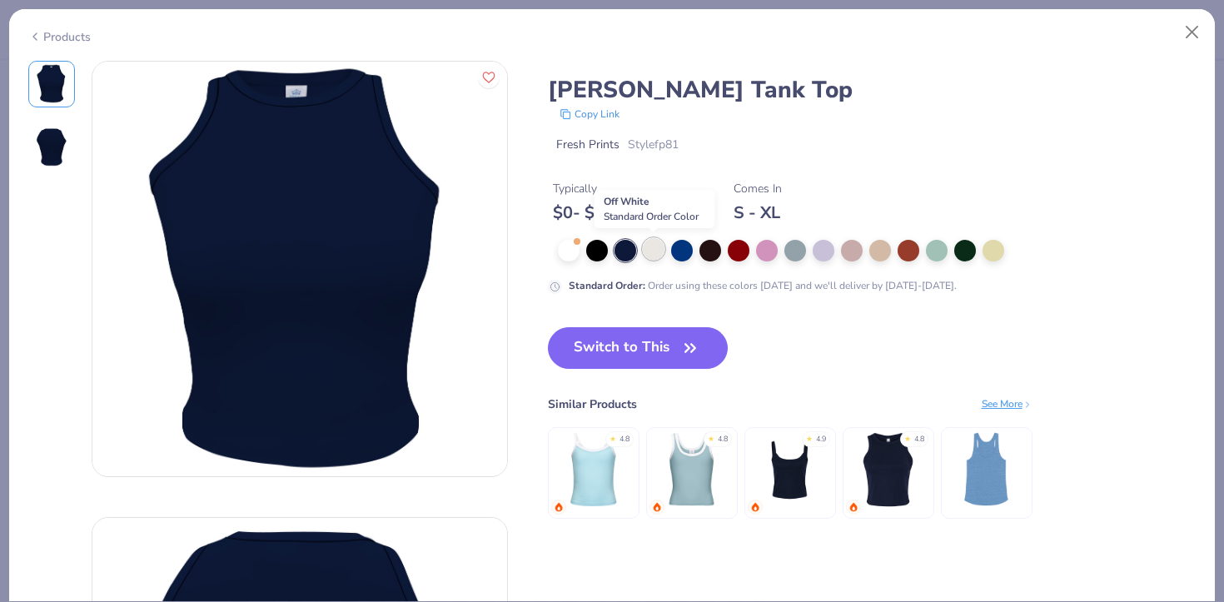
click at [652, 256] on div at bounding box center [654, 249] width 22 height 22
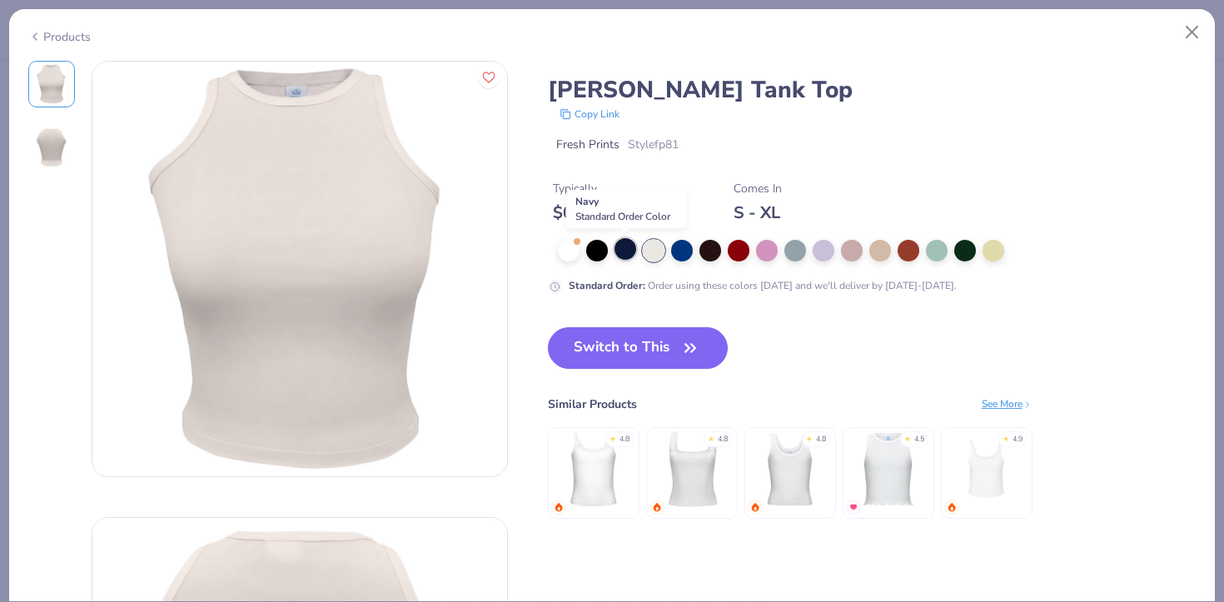
click at [627, 252] on div at bounding box center [625, 249] width 22 height 22
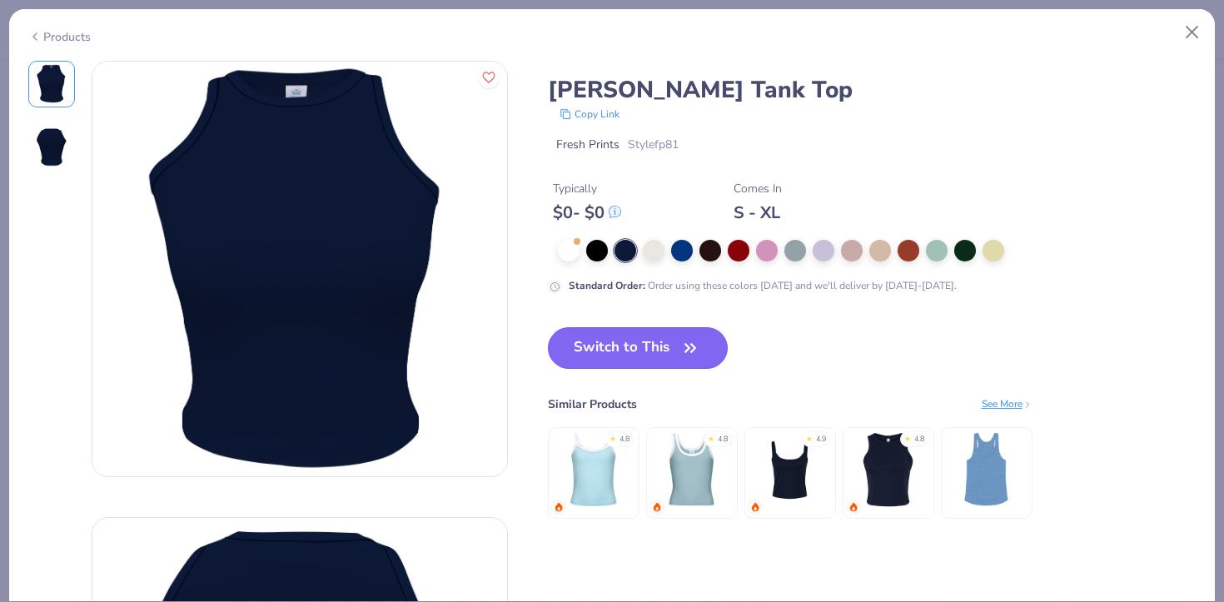
click at [663, 340] on button "Switch to This" at bounding box center [638, 348] width 181 height 42
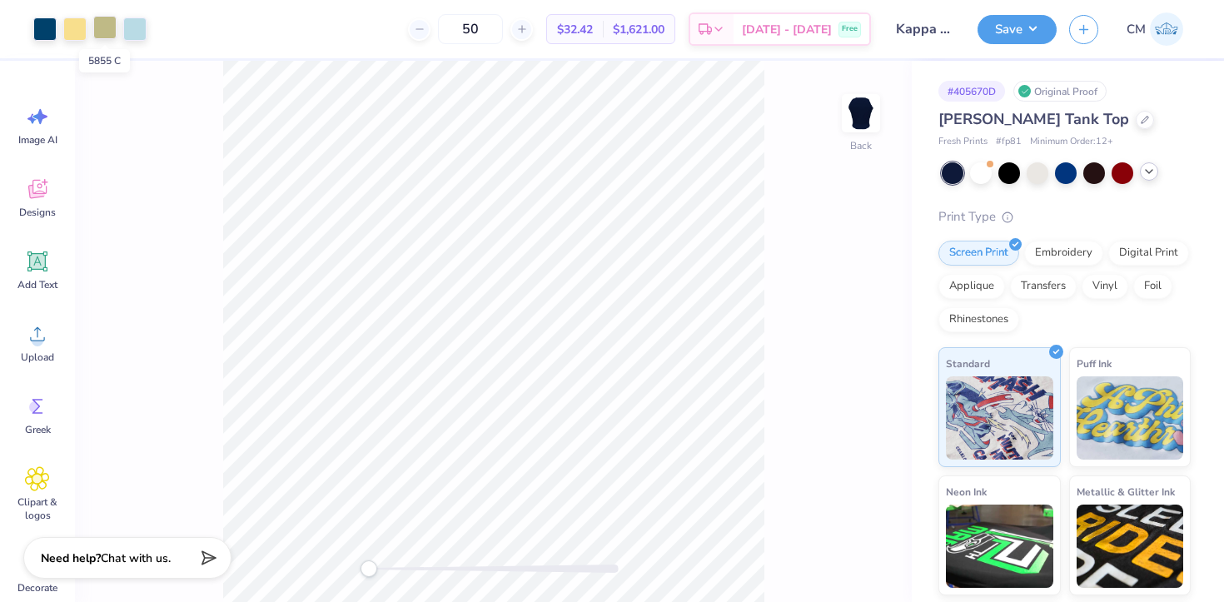
click at [116, 19] on div at bounding box center [104, 27] width 23 height 23
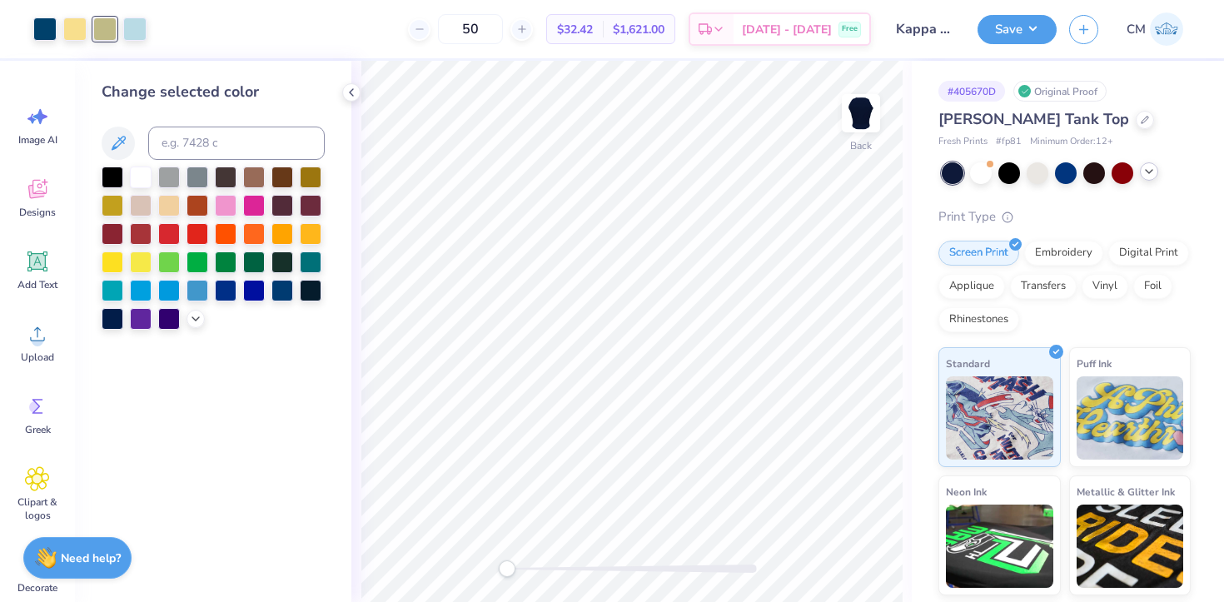
click at [184, 123] on div "Change selected color" at bounding box center [213, 205] width 223 height 249
click at [184, 145] on input at bounding box center [236, 143] width 176 height 33
type input "1205"
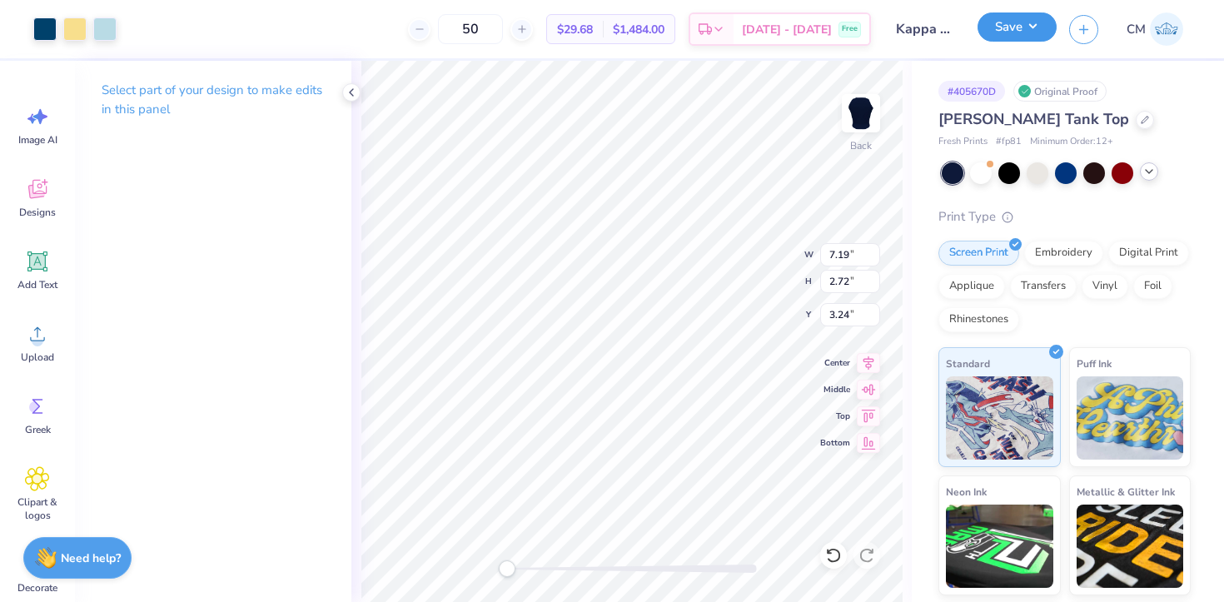
click at [1018, 16] on button "Save" at bounding box center [1016, 26] width 79 height 29
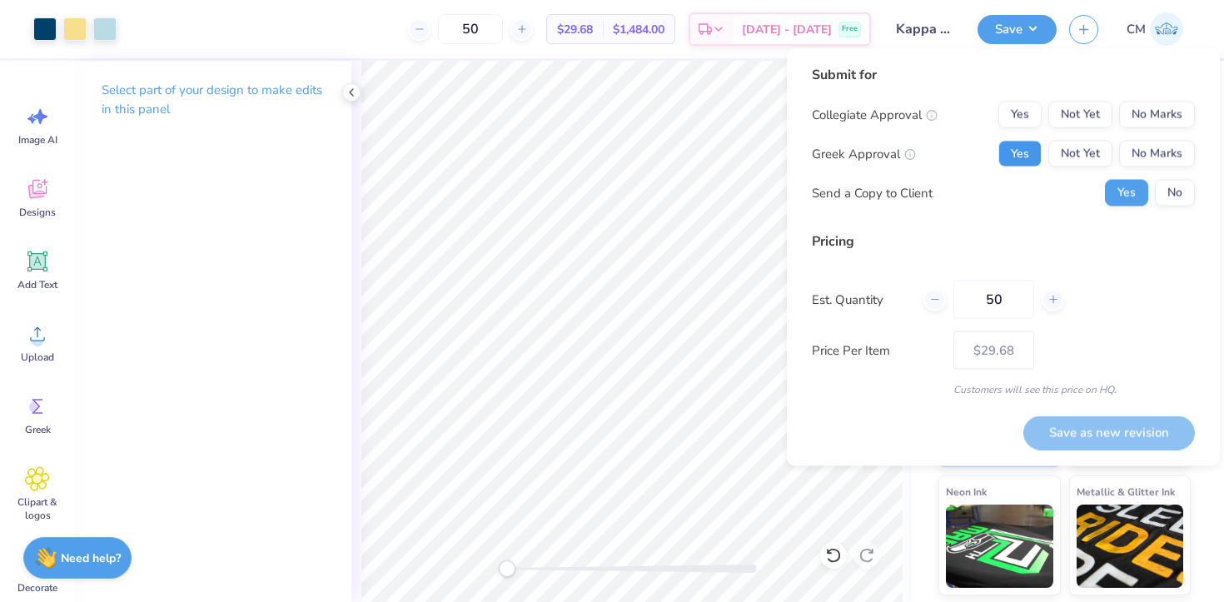
click at [1029, 155] on button "Yes" at bounding box center [1019, 154] width 43 height 27
click at [1137, 119] on button "No Marks" at bounding box center [1157, 115] width 76 height 27
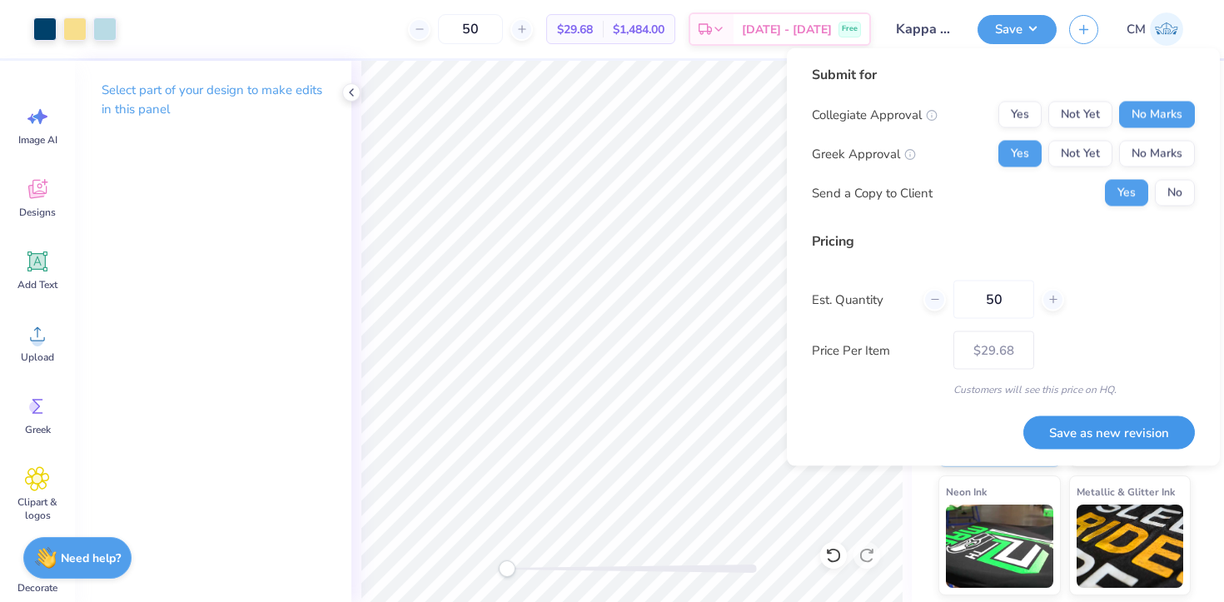
click at [1051, 430] on button "Save as new revision" at bounding box center [1108, 432] width 171 height 34
type input "$29.68"
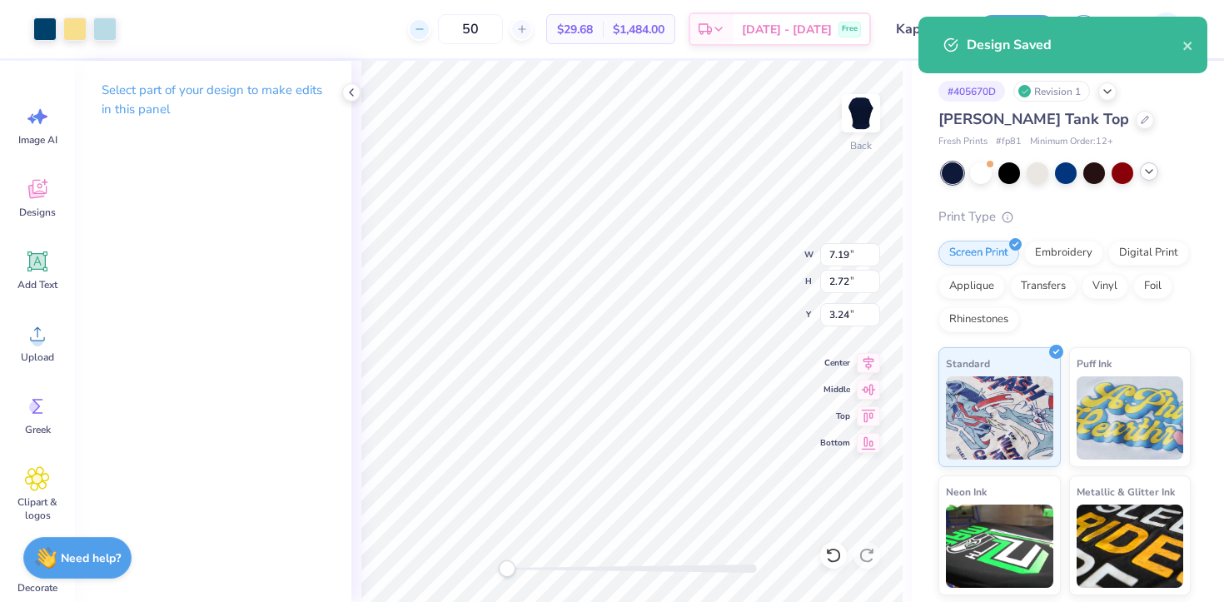
click at [425, 27] on icon at bounding box center [420, 29] width 12 height 12
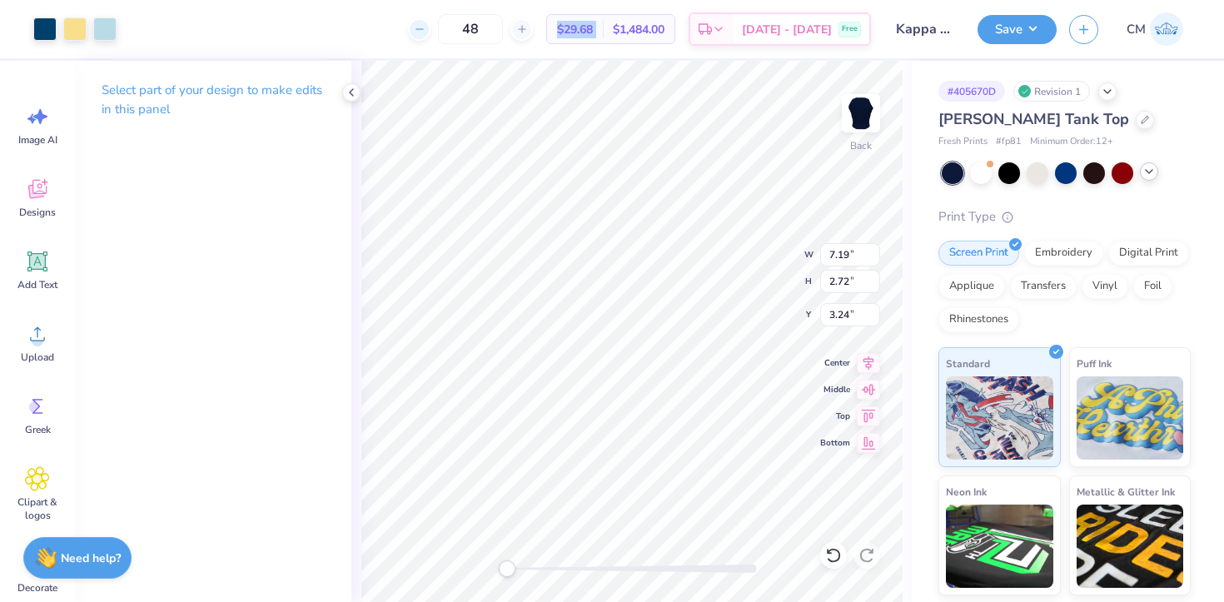
click at [425, 27] on icon at bounding box center [420, 29] width 12 height 12
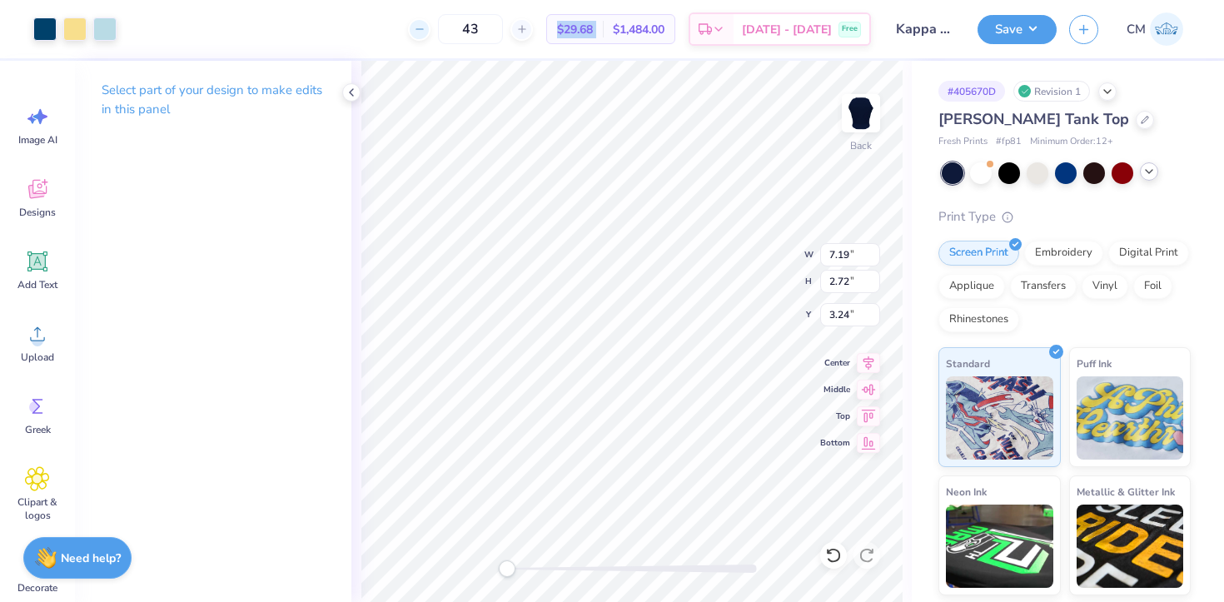
click at [425, 27] on icon at bounding box center [420, 29] width 12 height 12
type input "41"
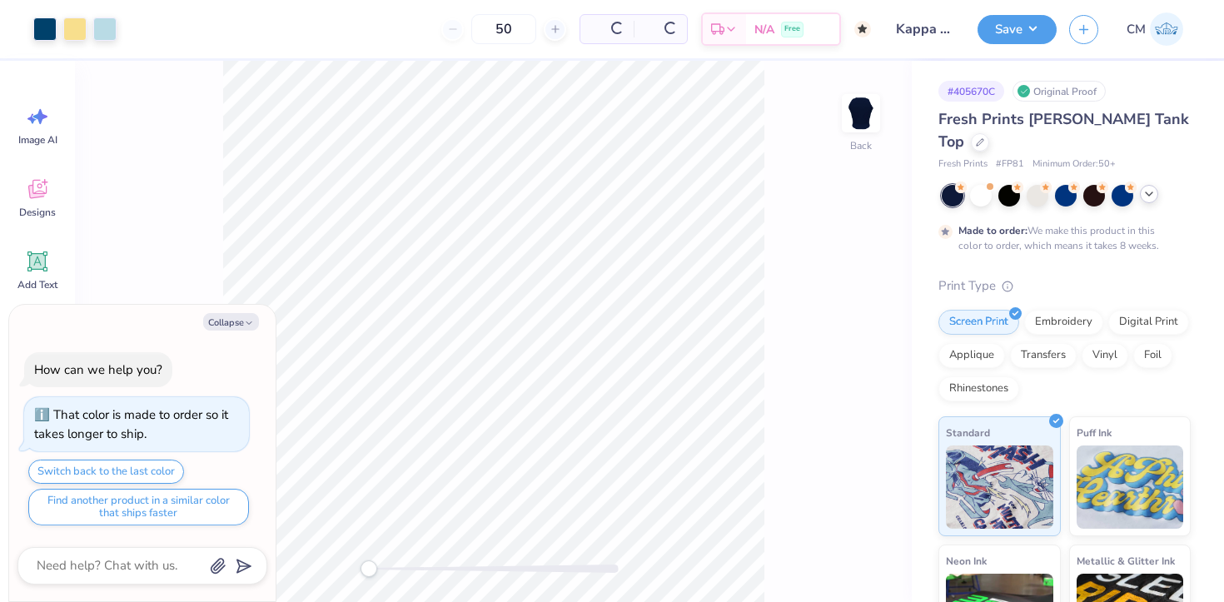
click at [1148, 187] on icon at bounding box center [1148, 193] width 13 height 13
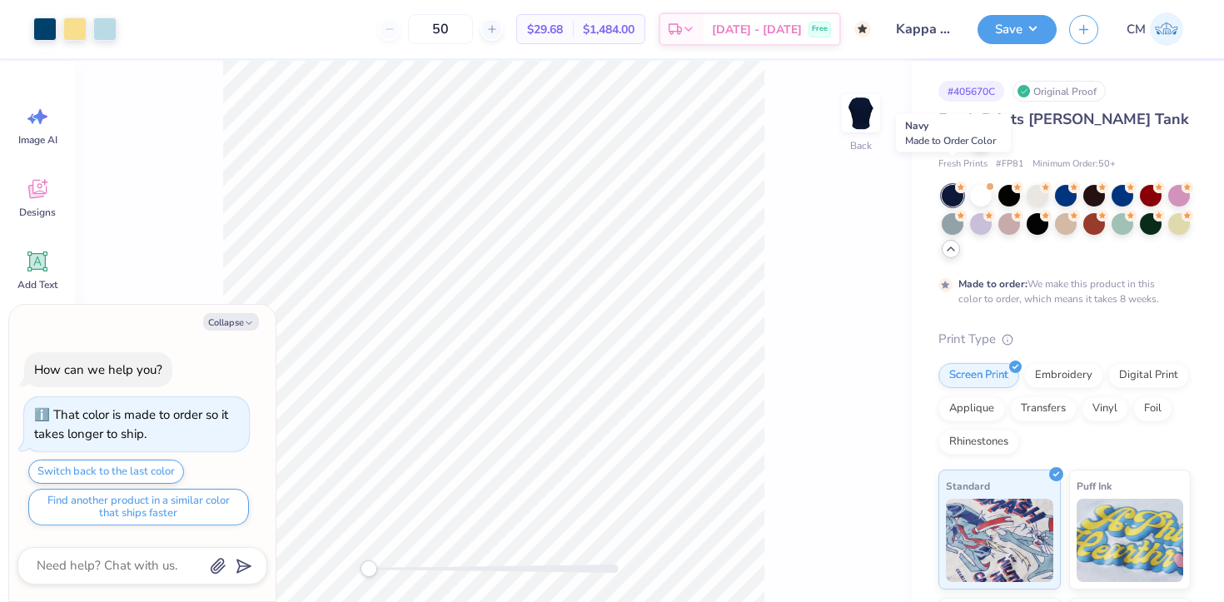
type textarea "x"
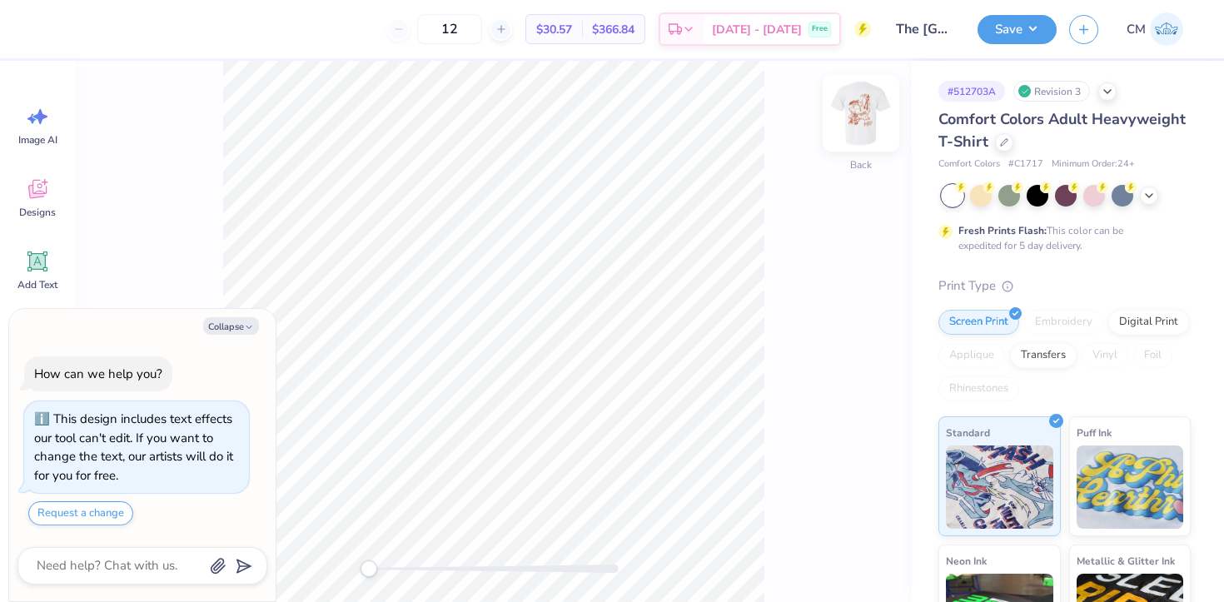
click at [870, 115] on img at bounding box center [860, 113] width 67 height 67
click at [236, 326] on button "Collapse" at bounding box center [231, 325] width 56 height 17
type textarea "x"
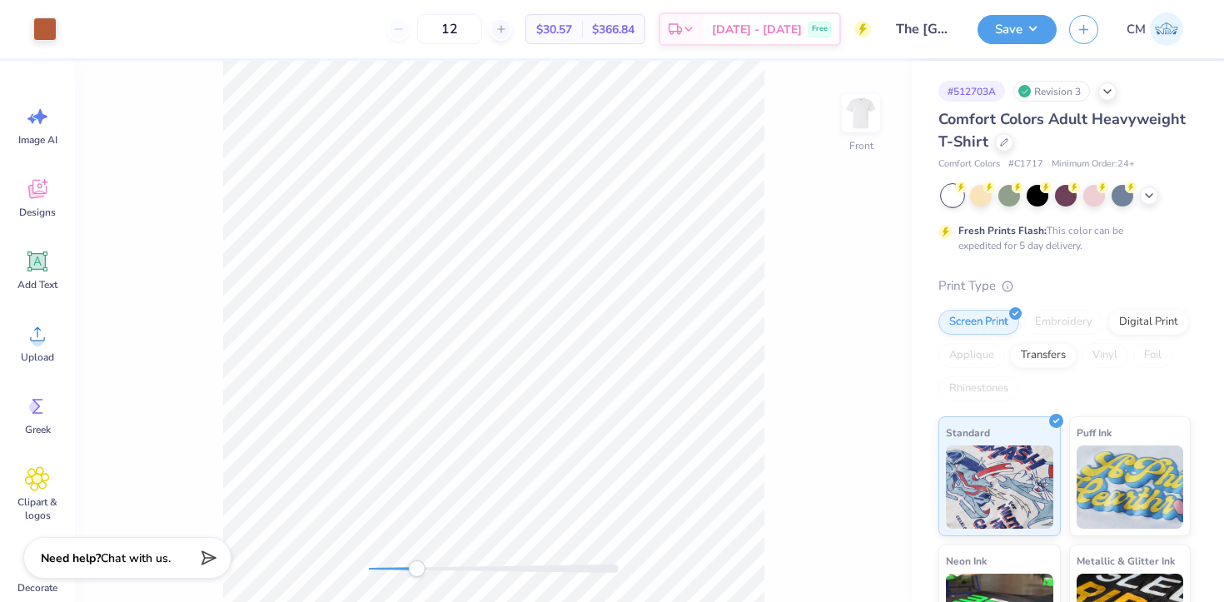
drag, startPoint x: 370, startPoint y: 569, endPoint x: 419, endPoint y: 571, distance: 48.3
click at [419, 571] on div "Accessibility label" at bounding box center [416, 568] width 17 height 17
type input "4.89"
click at [203, 372] on div "Front W 11.30 11.30 " H 15.25 15.25 " Y 4.89 4.89 " Center Middle Top Bottom" at bounding box center [493, 331] width 837 height 541
click at [828, 556] on icon at bounding box center [833, 555] width 17 height 17
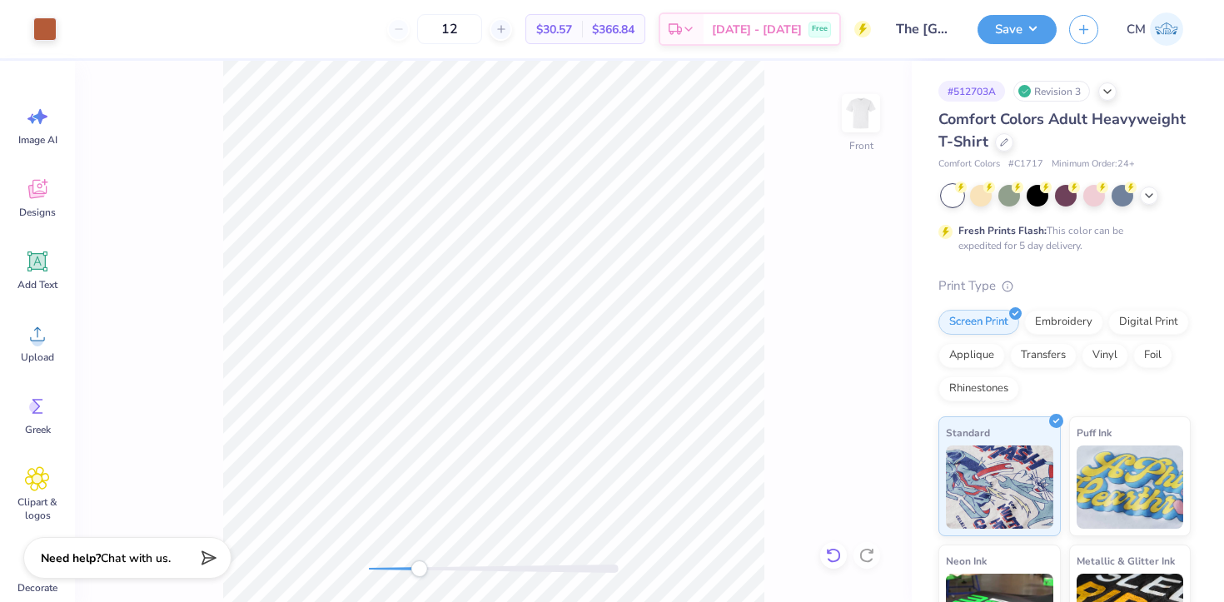
click at [838, 559] on icon at bounding box center [833, 555] width 17 height 17
click at [834, 548] on icon at bounding box center [833, 555] width 17 height 17
click at [33, 337] on circle at bounding box center [38, 341] width 12 height 12
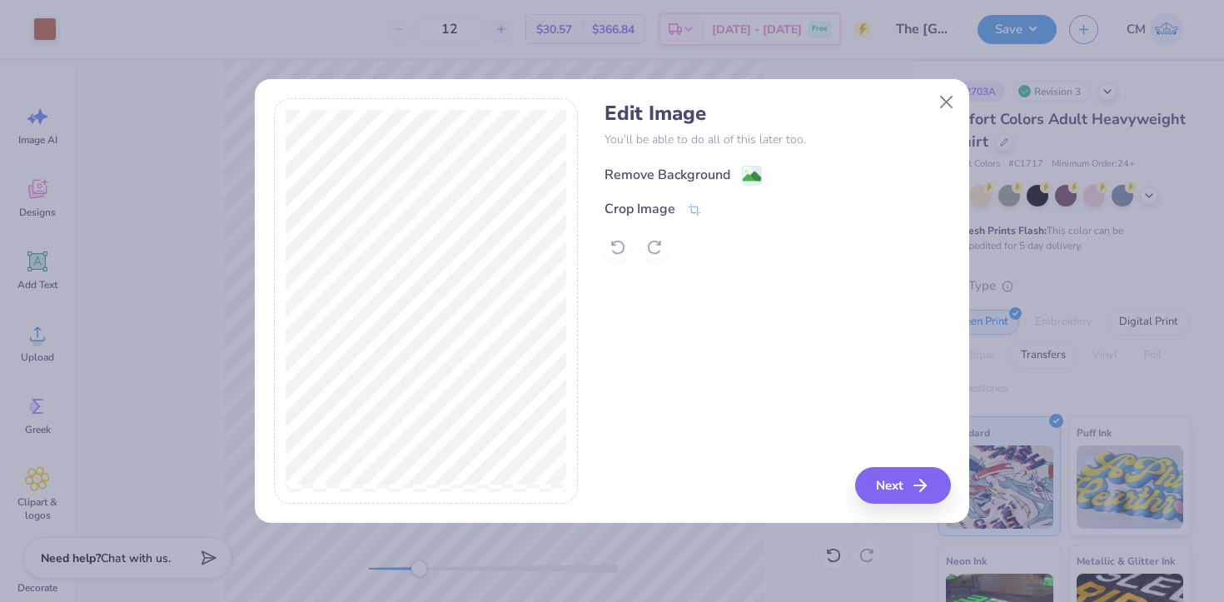
click at [743, 173] on image at bounding box center [752, 176] width 18 height 18
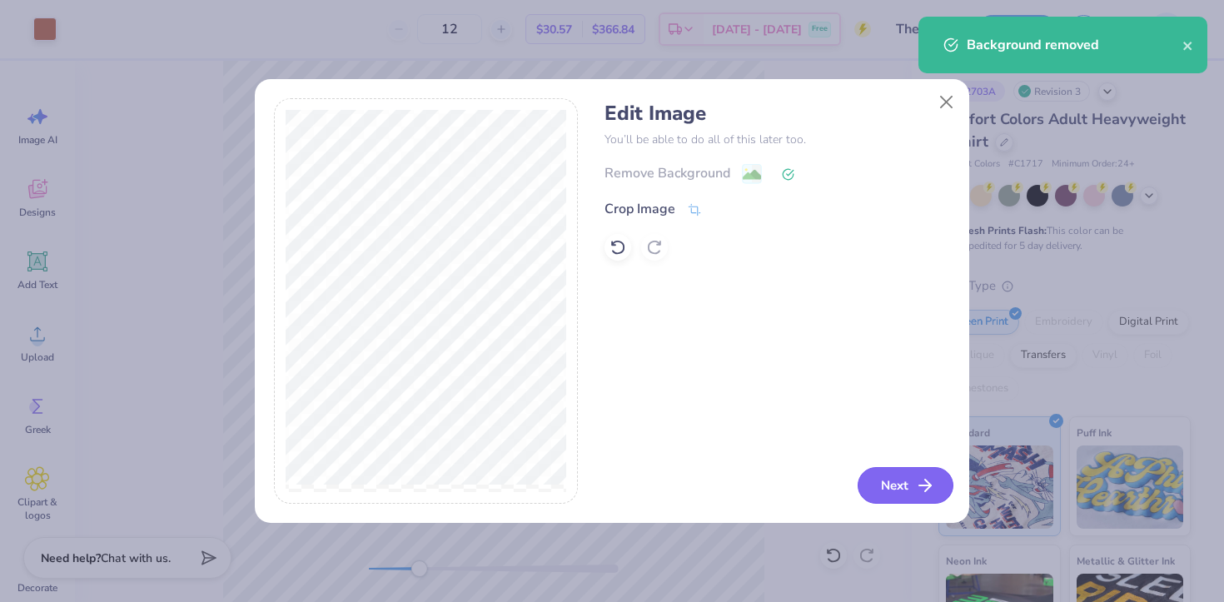
click at [923, 484] on icon "button" at bounding box center [925, 485] width 20 height 20
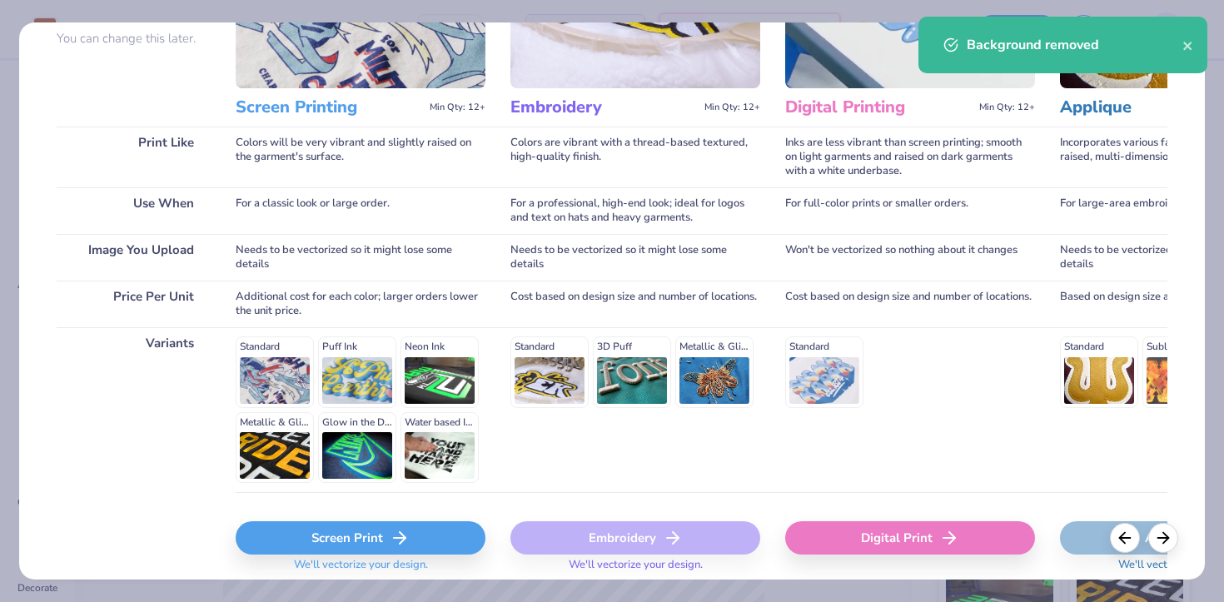
scroll to position [228, 0]
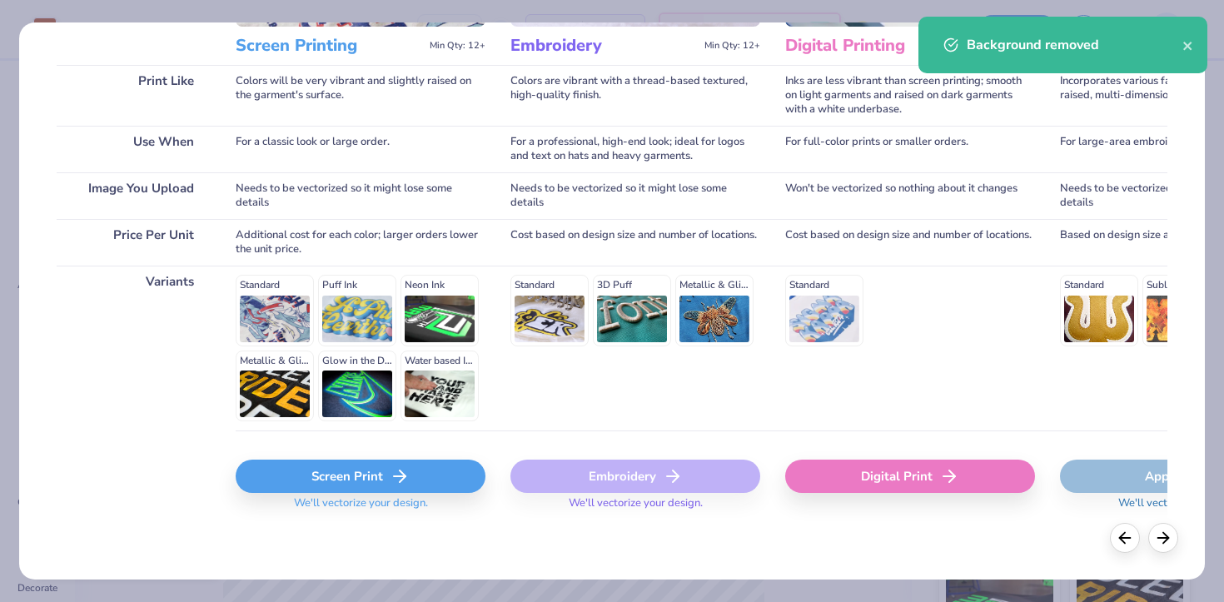
click at [401, 474] on polyline at bounding box center [403, 476] width 6 height 12
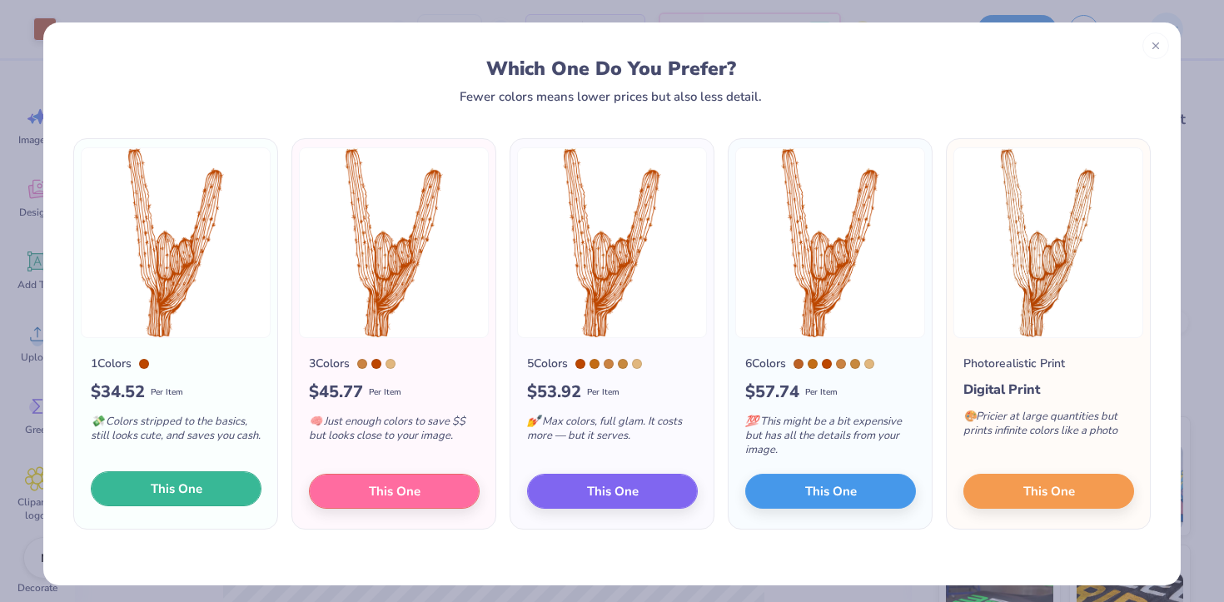
click at [148, 484] on button "This One" at bounding box center [176, 488] width 171 height 35
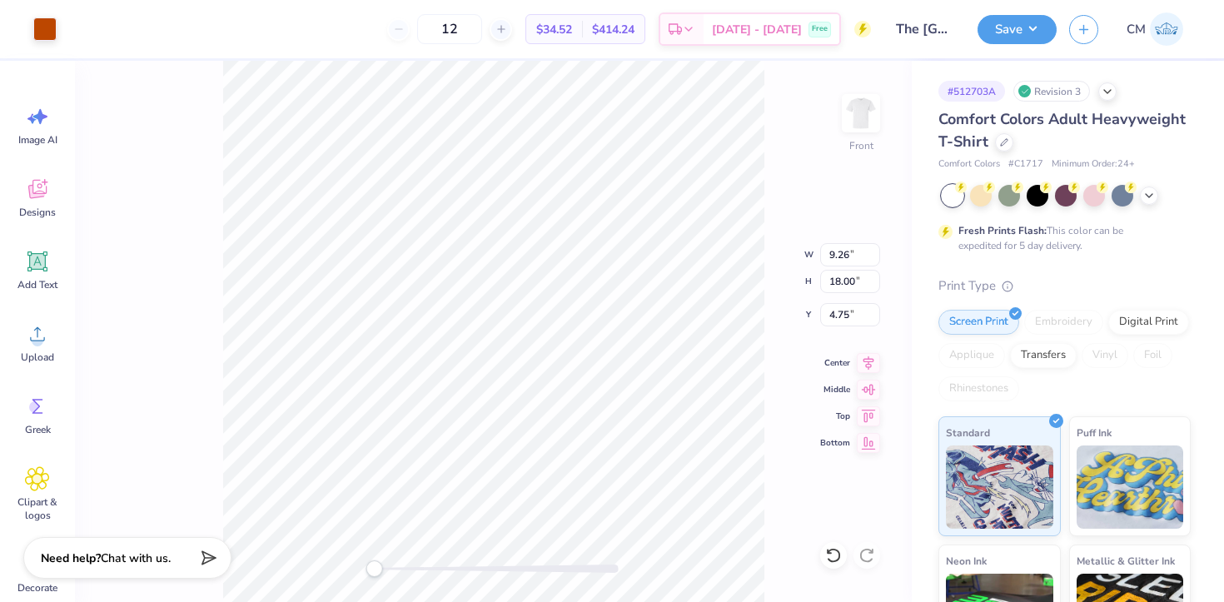
drag, startPoint x: 415, startPoint y: 571, endPoint x: 369, endPoint y: 563, distance: 46.5
click at [369, 563] on div "Accessibility label" at bounding box center [373, 568] width 17 height 17
click at [376, 555] on div "Front" at bounding box center [493, 331] width 837 height 541
